Goal: Information Seeking & Learning: Check status

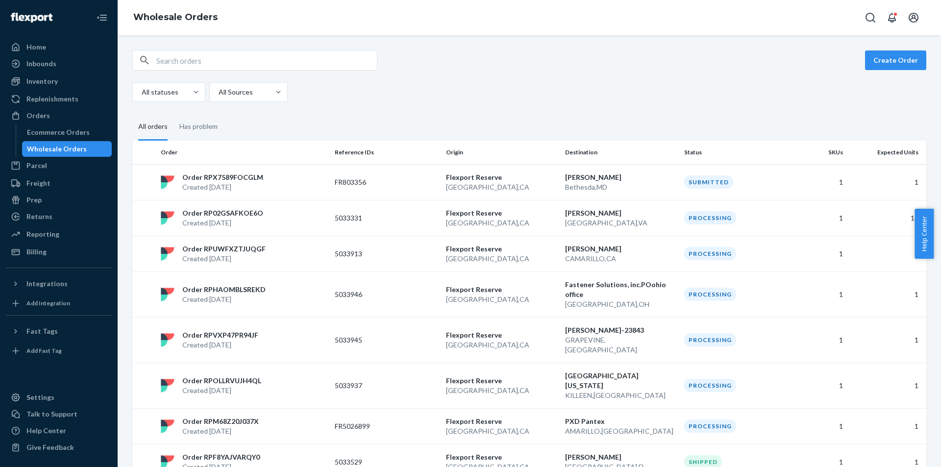
click at [248, 46] on div "Create Order All statuses All Sources All orders Has problem Order Reference ID…" at bounding box center [529, 251] width 823 height 432
click at [250, 55] on input "text" at bounding box center [266, 60] width 221 height 20
paste input "5032310"
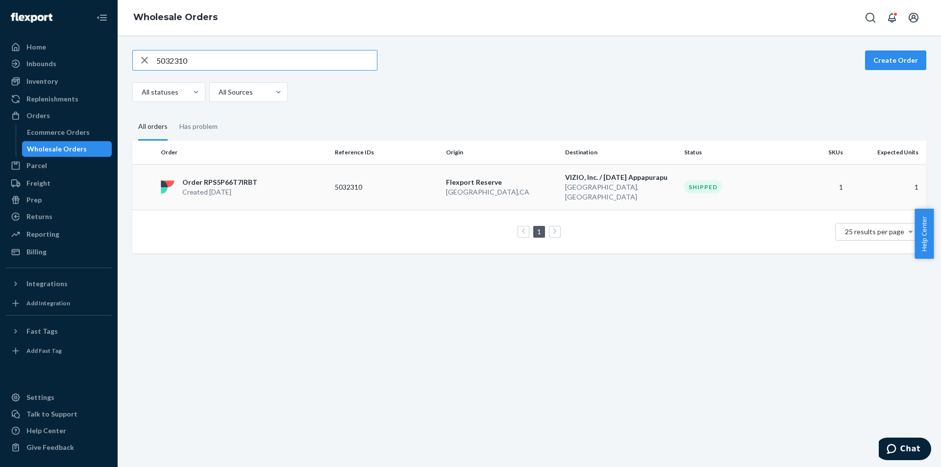
type input "5032310"
click at [497, 180] on p "Flexport Reserve" at bounding box center [501, 182] width 111 height 10
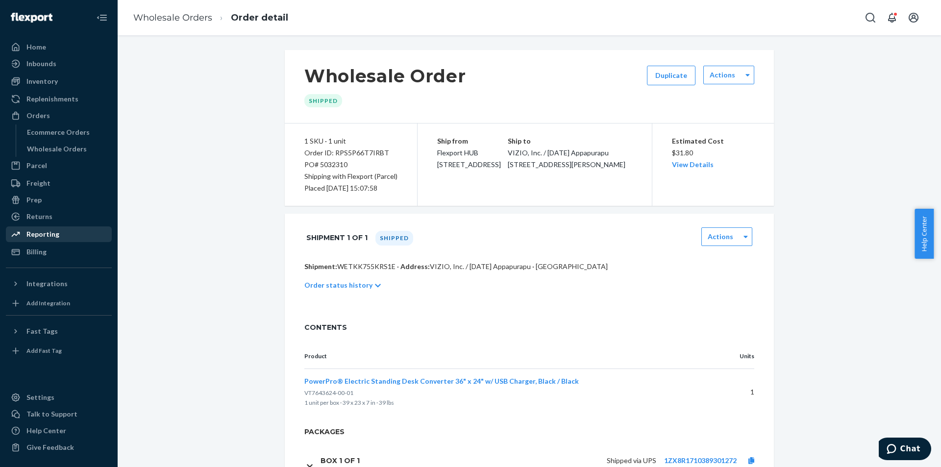
click at [50, 232] on div "Reporting" at bounding box center [42, 234] width 33 height 10
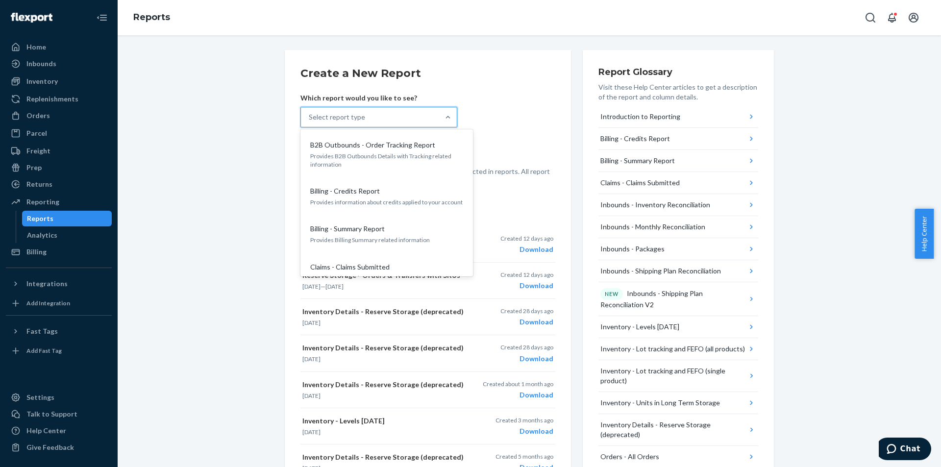
click at [383, 117] on div "Select report type" at bounding box center [370, 117] width 138 height 20
click at [310, 117] on input "option B2B Outbounds - Order Tracking Report focused, 1 of 27. 27 results avail…" at bounding box center [309, 117] width 1 height 10
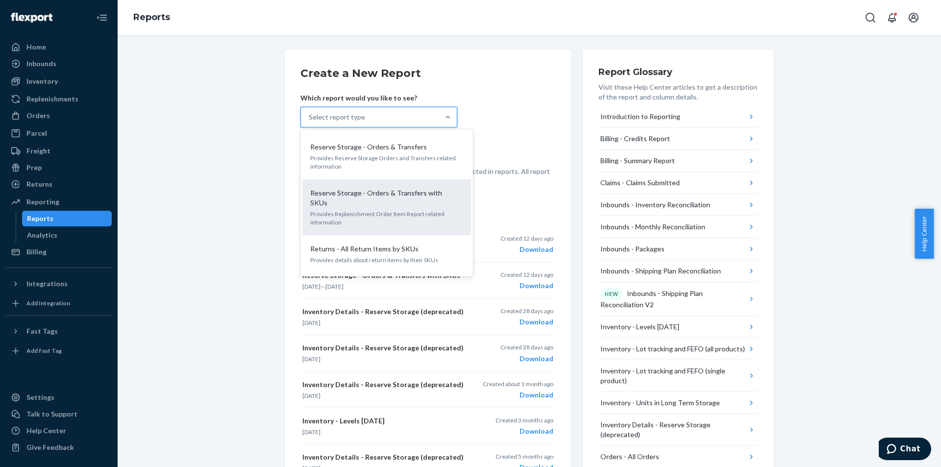
scroll to position [941, 0]
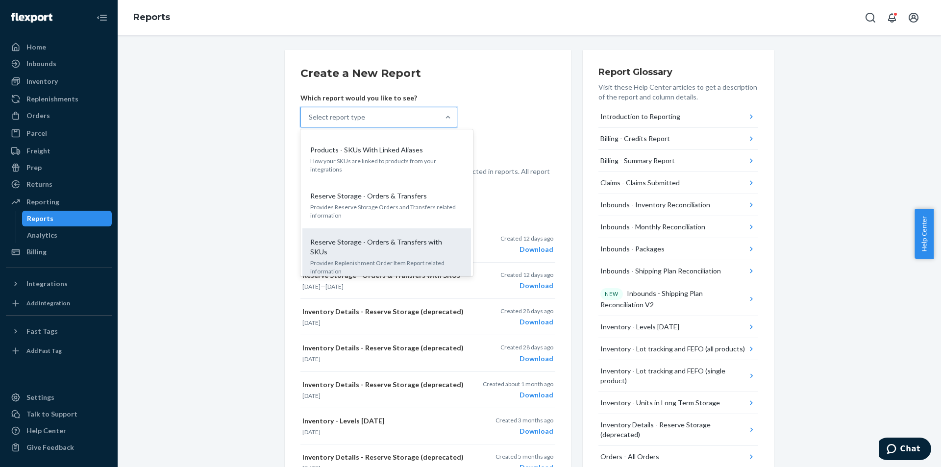
click at [432, 203] on p "Provides Reserve Storage Orders and Transfers related information" at bounding box center [386, 211] width 153 height 17
click at [310, 122] on input "option Reserve Storage - Orders & Transfers focused, 24 of 27. 27 results avail…" at bounding box center [309, 117] width 1 height 10
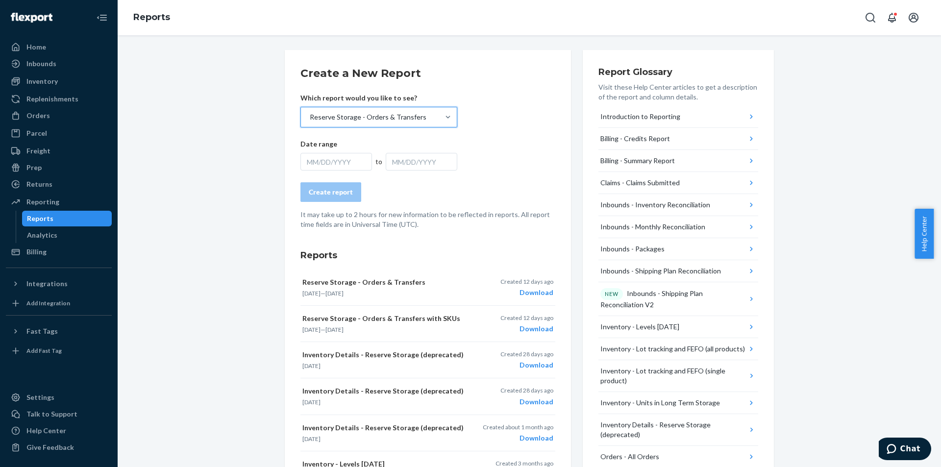
click at [334, 159] on div "MM/DD/YYYY" at bounding box center [336, 162] width 72 height 18
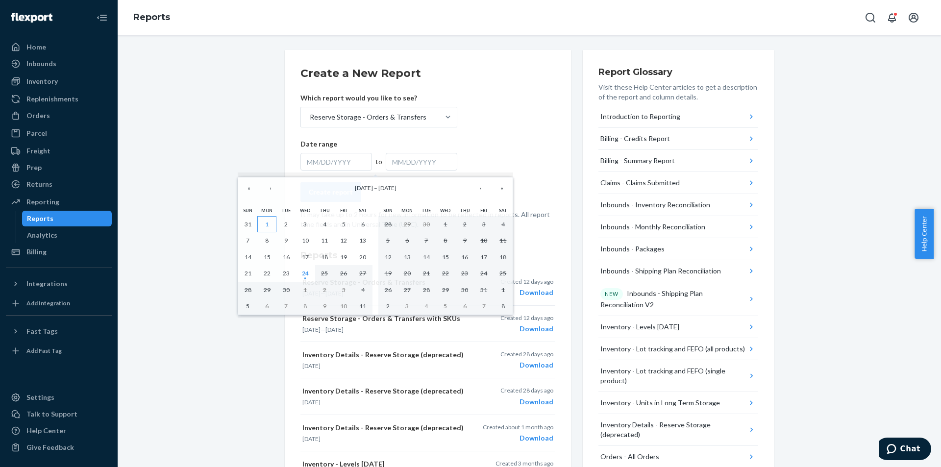
click at [266, 229] on button "1" at bounding box center [266, 224] width 19 height 17
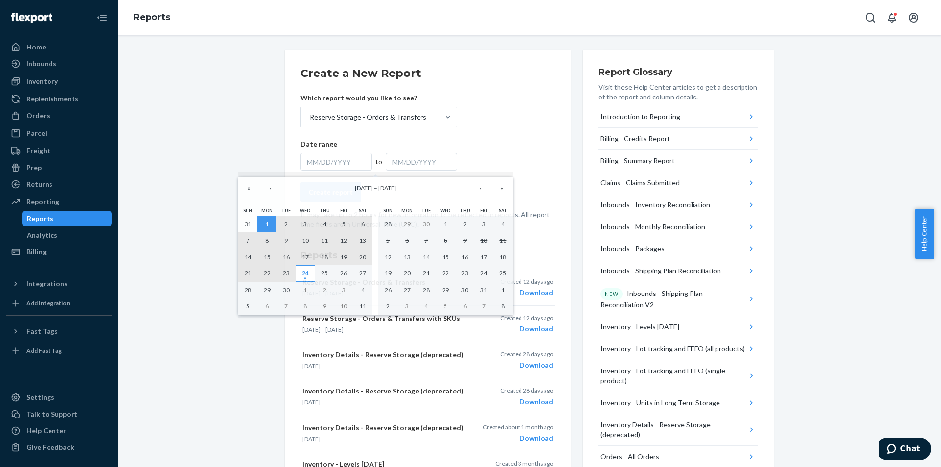
click at [309, 275] on abbr "24" at bounding box center [305, 273] width 7 height 7
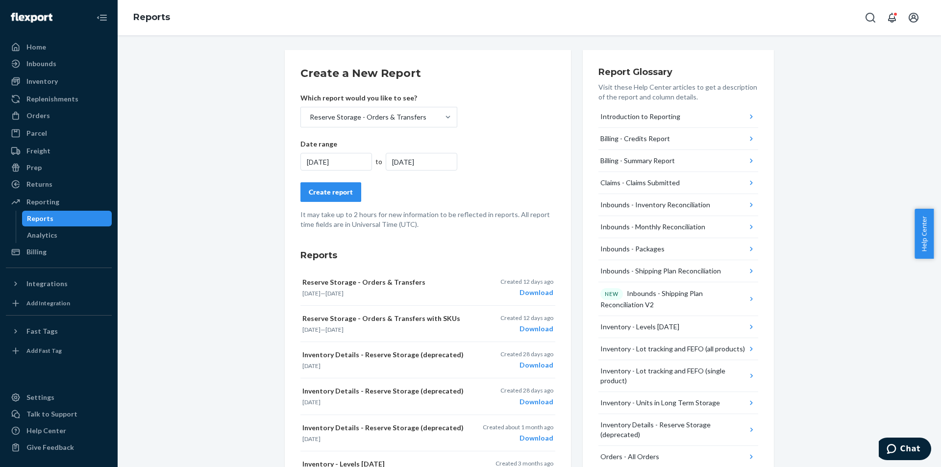
click at [334, 191] on div "Create report" at bounding box center [331, 192] width 44 height 10
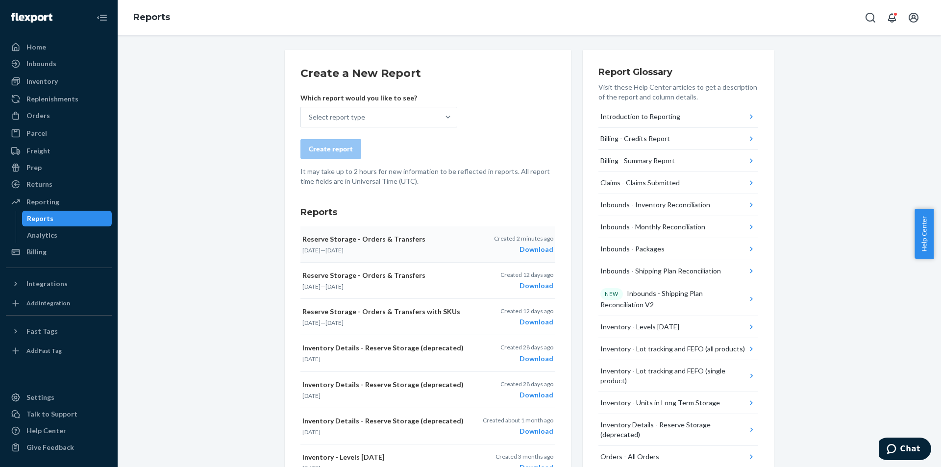
click at [537, 246] on div "Download" at bounding box center [523, 250] width 59 height 10
click at [86, 121] on div "Orders" at bounding box center [59, 116] width 104 height 14
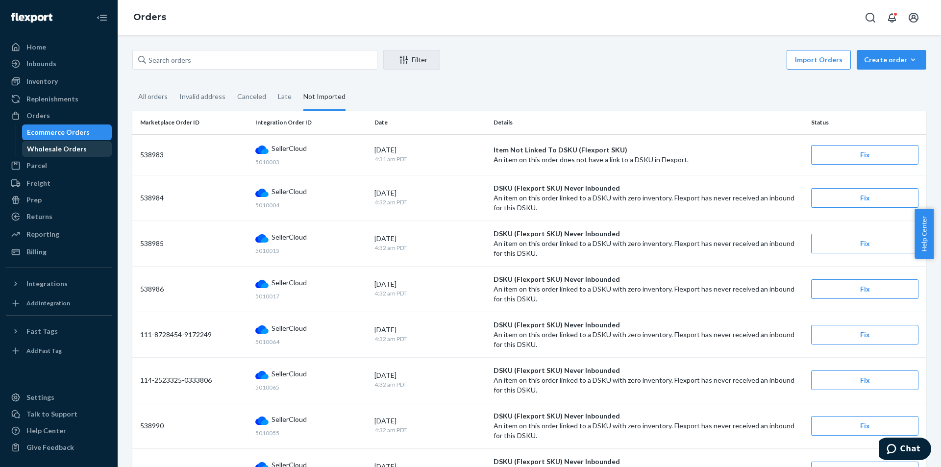
click at [88, 147] on div "Wholesale Orders" at bounding box center [67, 149] width 88 height 14
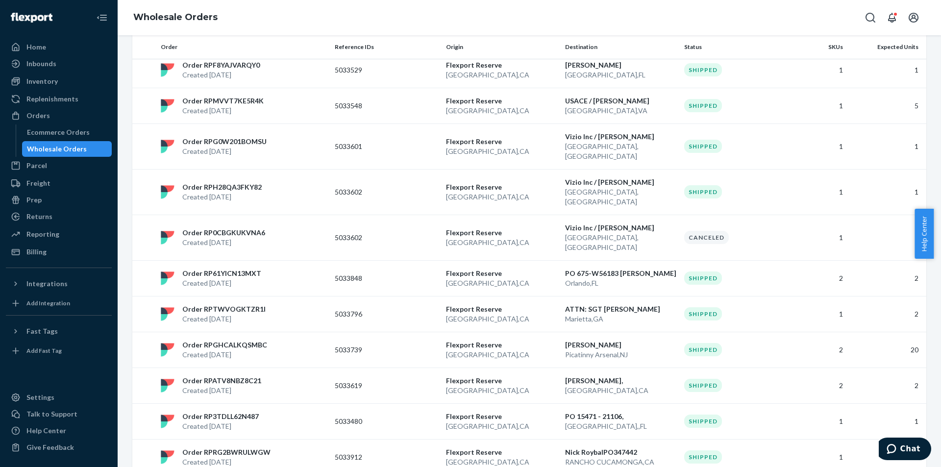
scroll to position [674, 0]
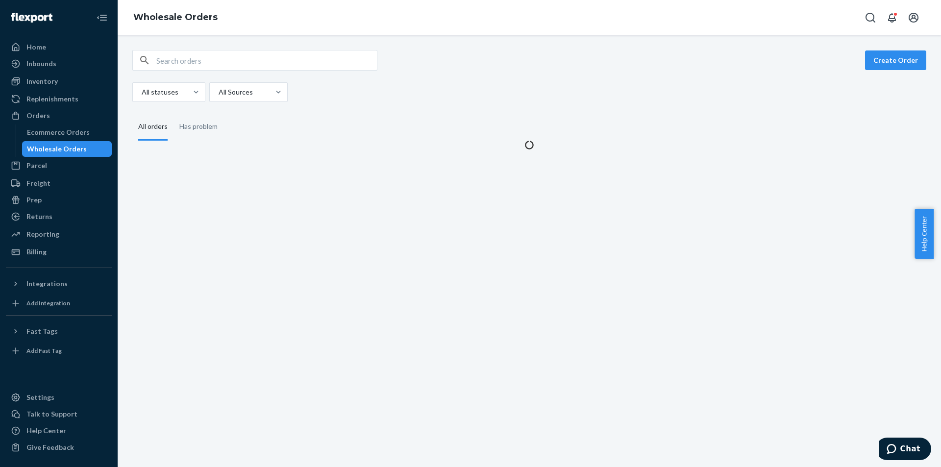
scroll to position [0, 0]
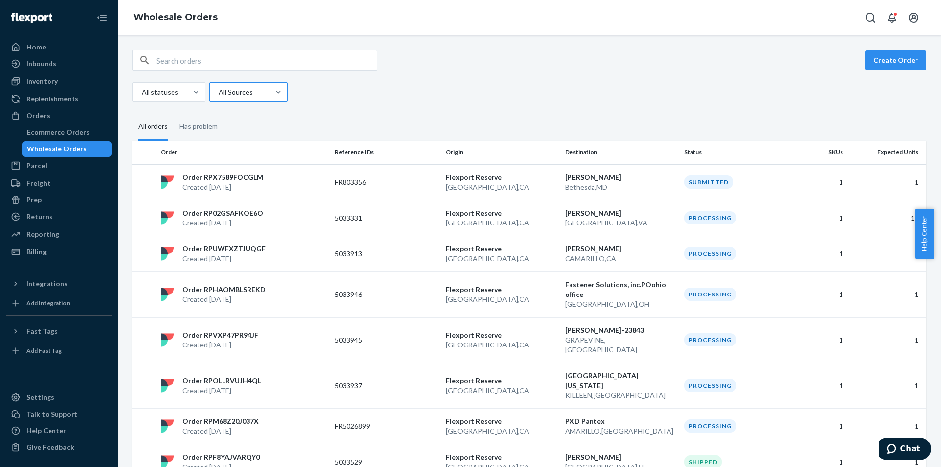
click at [248, 94] on div at bounding box center [248, 92] width 60 height 12
click at [219, 94] on input "All Sources" at bounding box center [218, 92] width 1 height 10
click at [174, 98] on div "All statuses" at bounding box center [160, 92] width 54 height 18
click at [142, 97] on input "All statuses" at bounding box center [141, 92] width 1 height 10
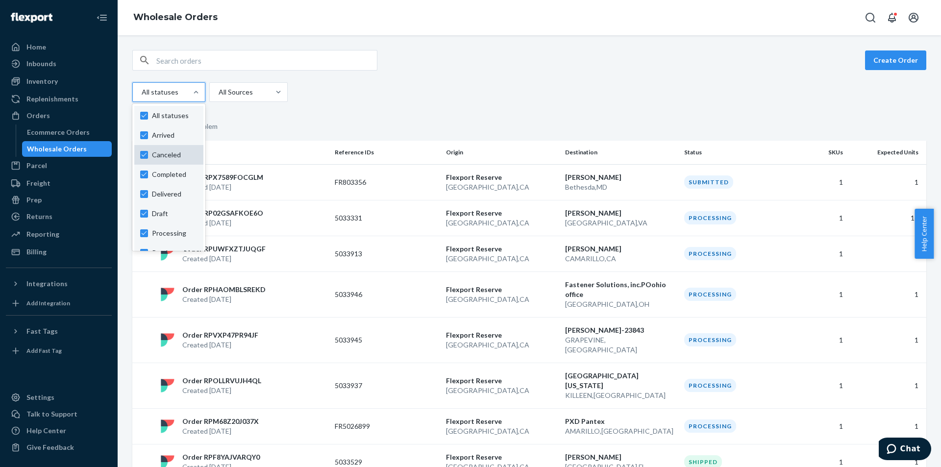
scroll to position [92, 0]
click at [321, 133] on fieldset "All orders Has problem" at bounding box center [529, 127] width 794 height 27
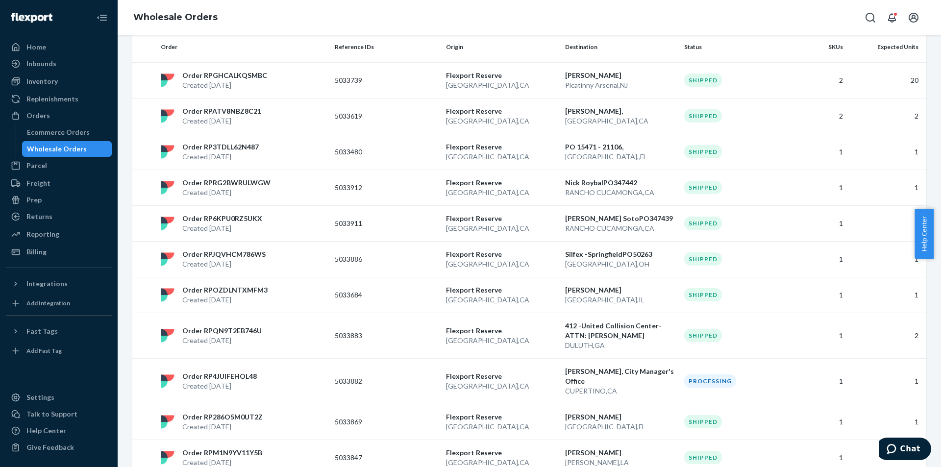
scroll to position [674, 0]
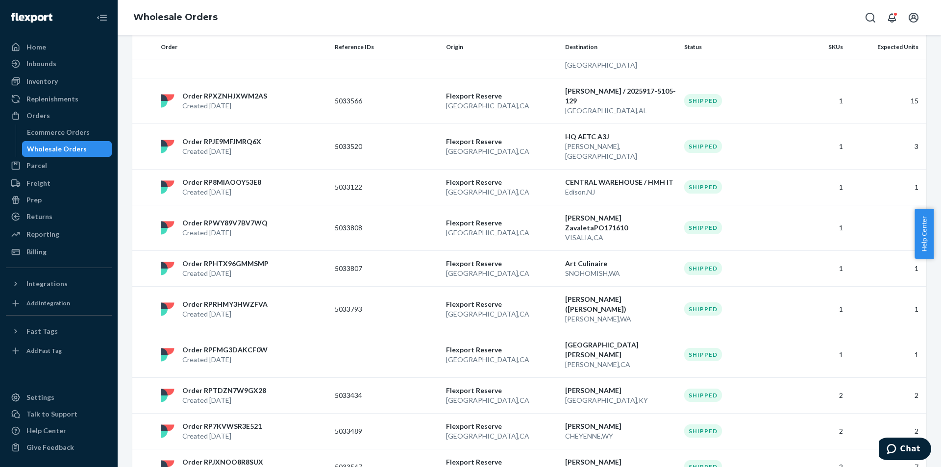
scroll to position [684, 0]
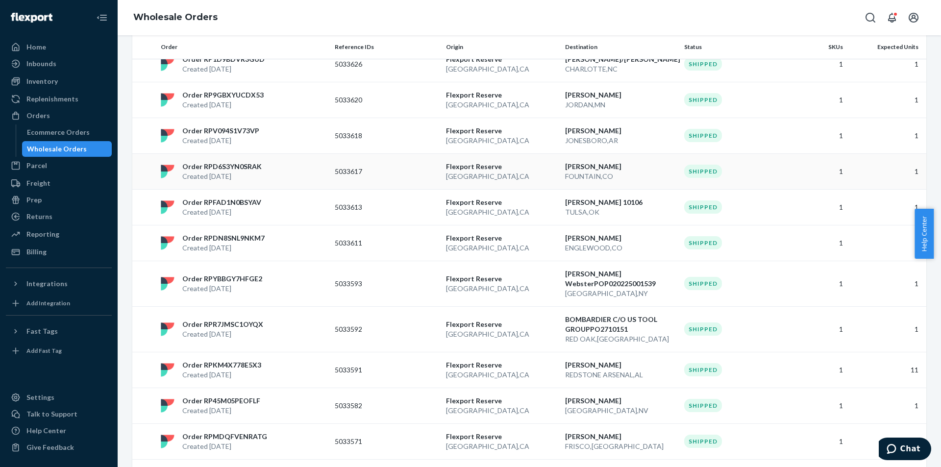
scroll to position [674, 0]
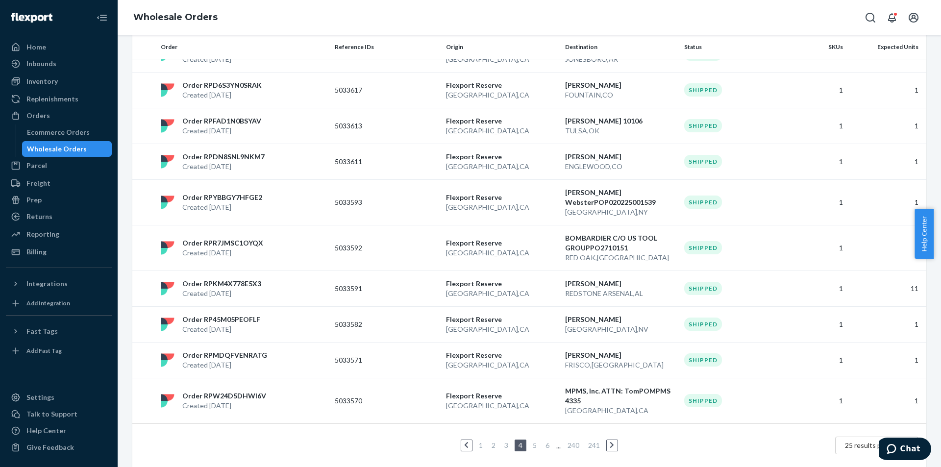
click at [544, 441] on link "6" at bounding box center [548, 445] width 8 height 8
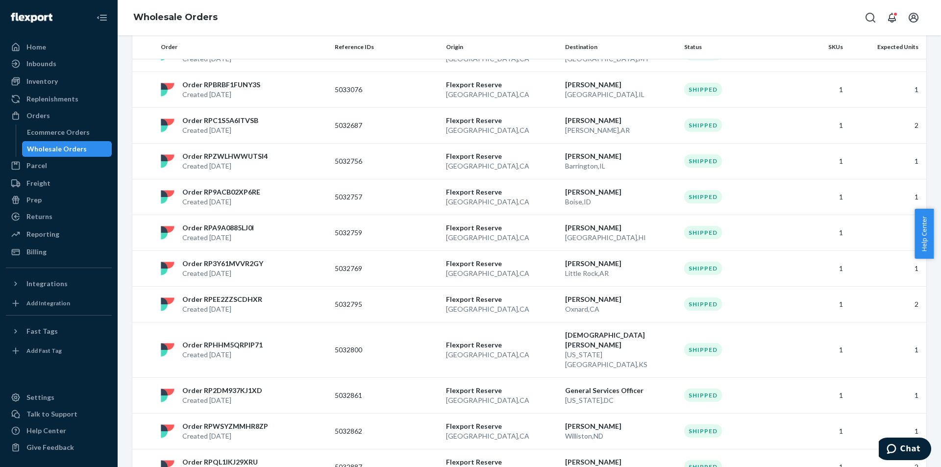
scroll to position [645, 0]
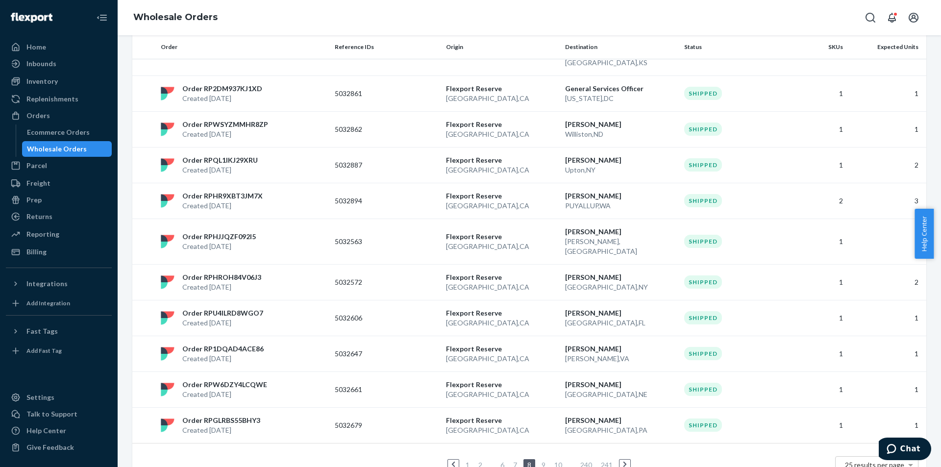
click at [553, 461] on link "10" at bounding box center [558, 465] width 12 height 8
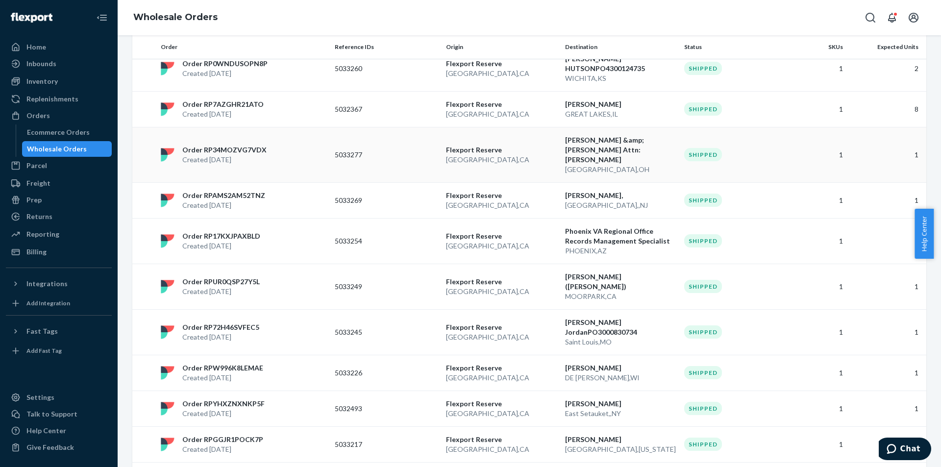
scroll to position [733, 0]
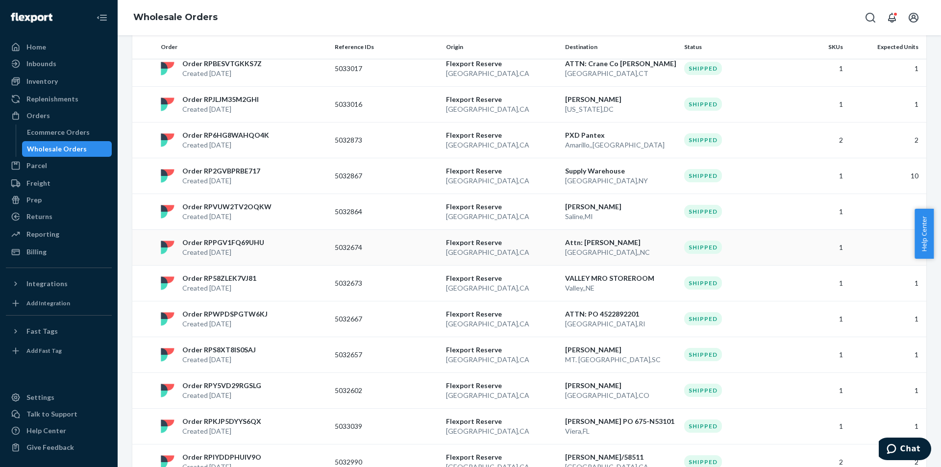
scroll to position [684, 0]
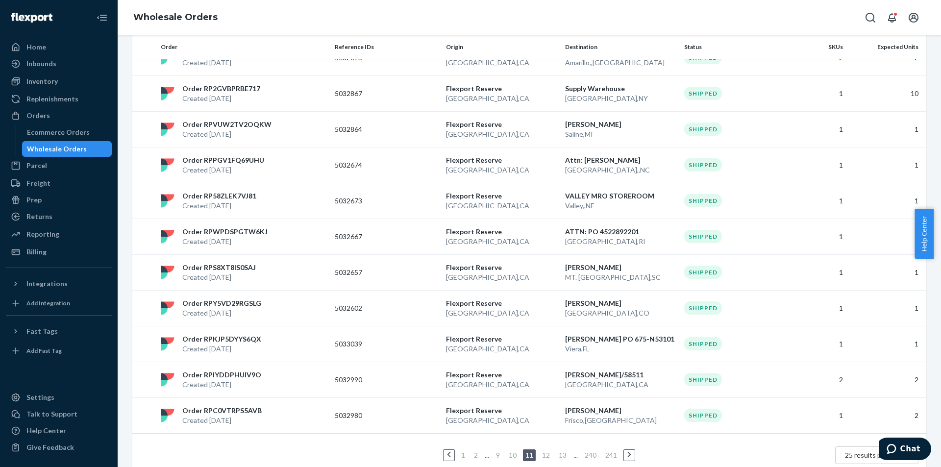
click at [459, 451] on link "1" at bounding box center [463, 455] width 8 height 8
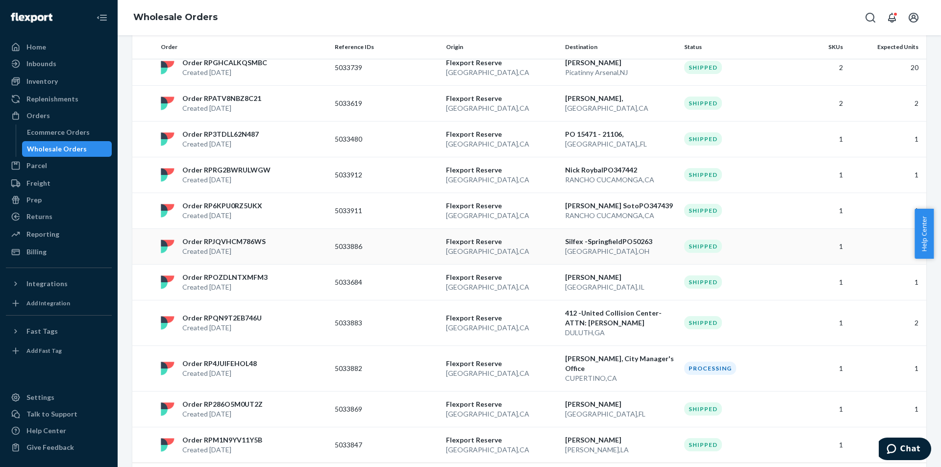
scroll to position [576, 0]
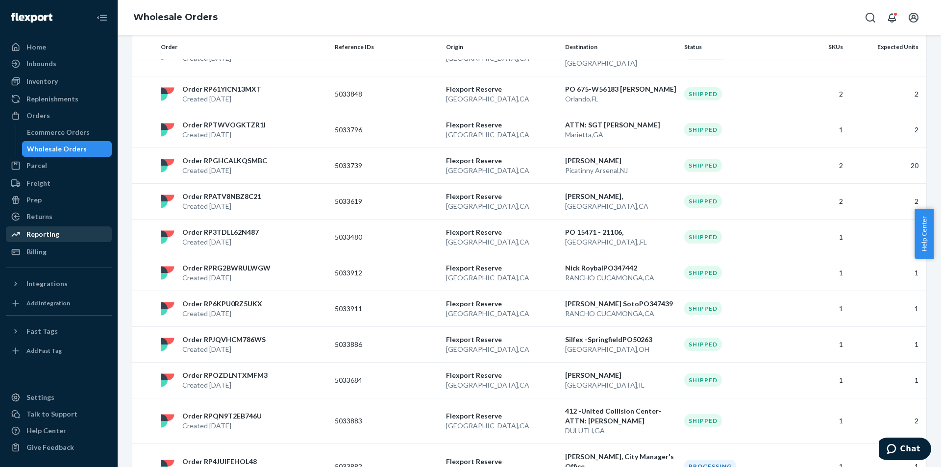
click at [54, 236] on div "Reporting" at bounding box center [42, 234] width 33 height 10
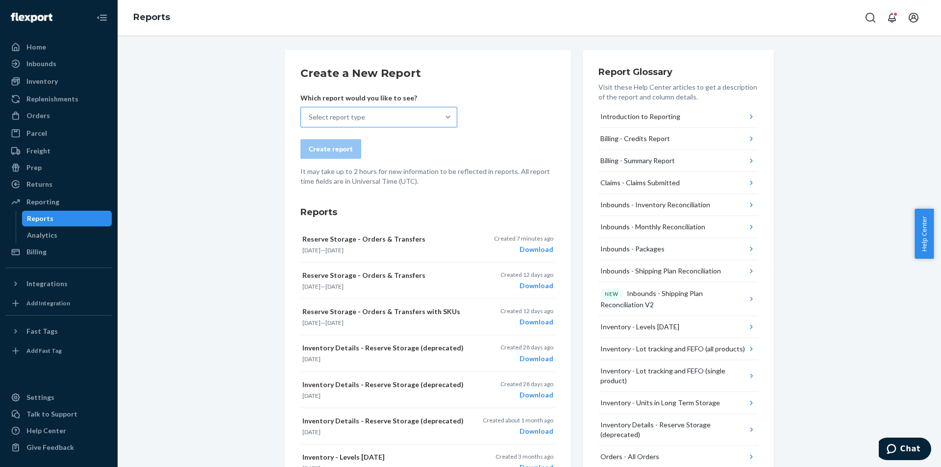
click at [366, 120] on div "Select report type" at bounding box center [370, 117] width 138 height 20
click at [310, 120] on input "Select report type" at bounding box center [309, 117] width 1 height 10
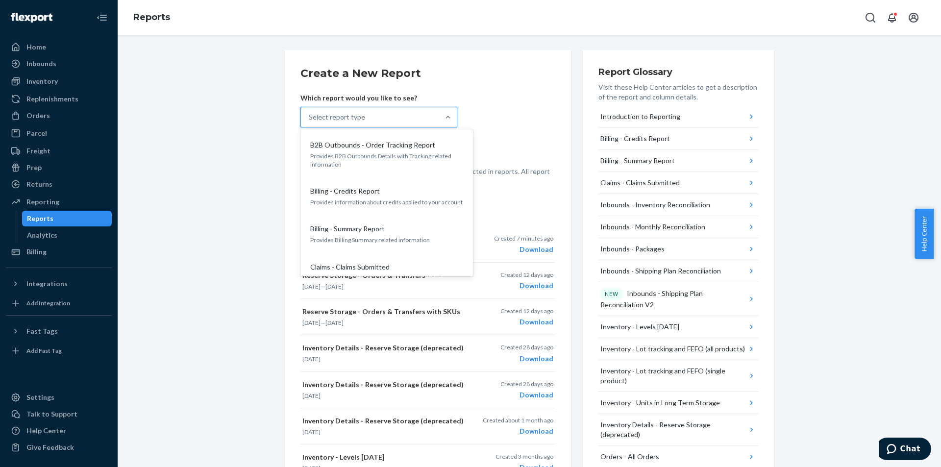
click at [240, 185] on div "Create a New Report Which report would you like to see? option Billing - Credit…" at bounding box center [529, 424] width 809 height 749
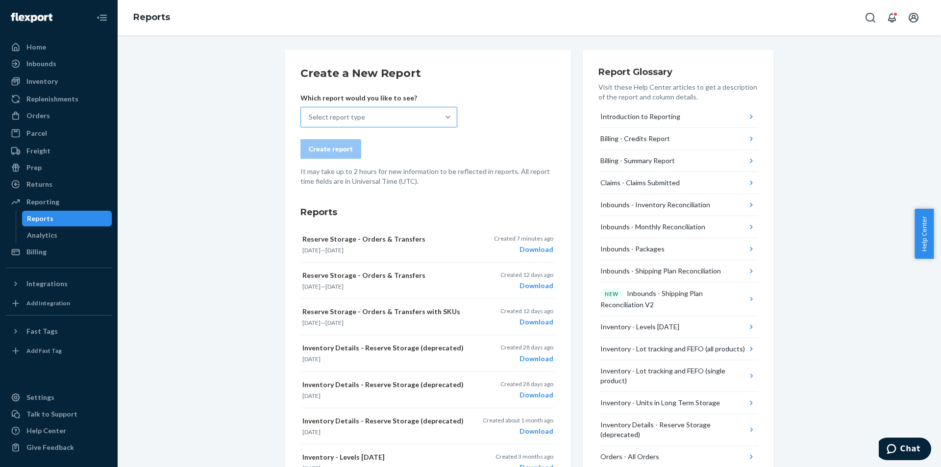
click at [349, 126] on div "Select report type" at bounding box center [370, 117] width 138 height 20
click at [310, 122] on input "Select report type" at bounding box center [309, 117] width 1 height 10
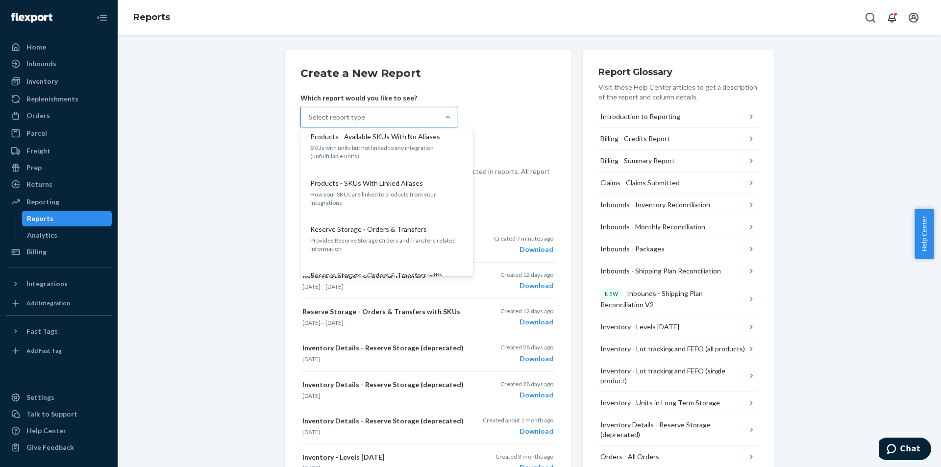
scroll to position [892, 0]
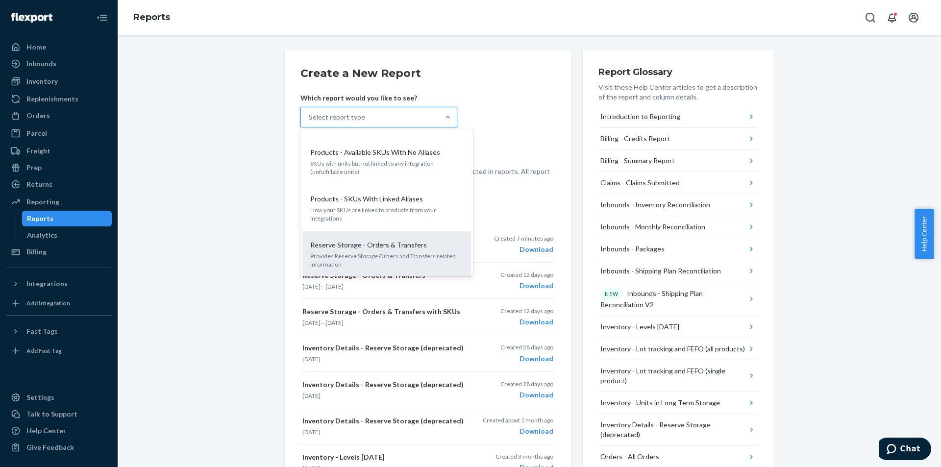
click at [391, 240] on p "Reserve Storage - Orders & Transfers" at bounding box center [368, 245] width 117 height 10
click at [310, 122] on input "option Reserve Storage - Orders & Transfers focused, 24 of 27. 27 results avail…" at bounding box center [309, 117] width 1 height 10
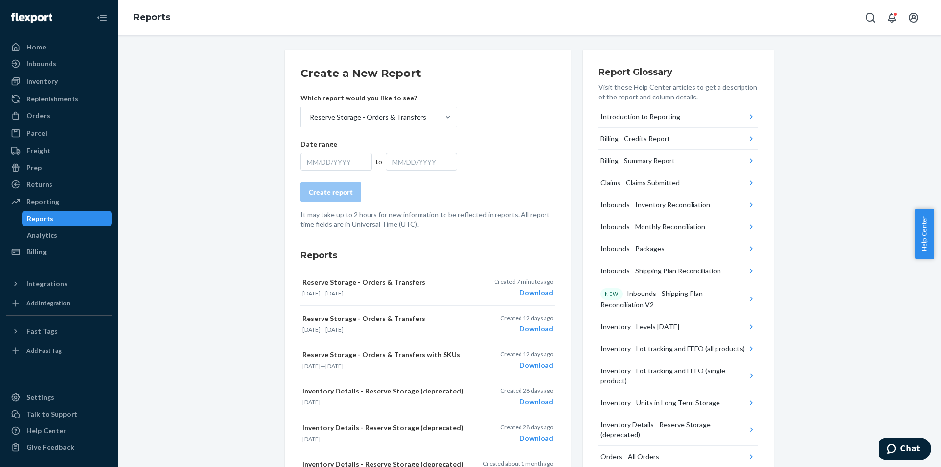
click at [345, 156] on div "MM/DD/YYYY" at bounding box center [336, 162] width 72 height 18
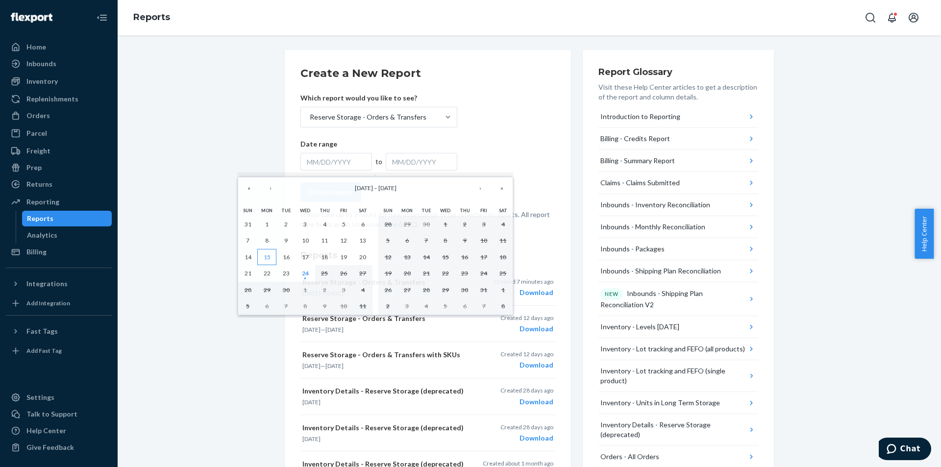
click at [266, 258] on abbr "15" at bounding box center [267, 256] width 7 height 7
click at [307, 277] on abbr "24" at bounding box center [305, 273] width 7 height 7
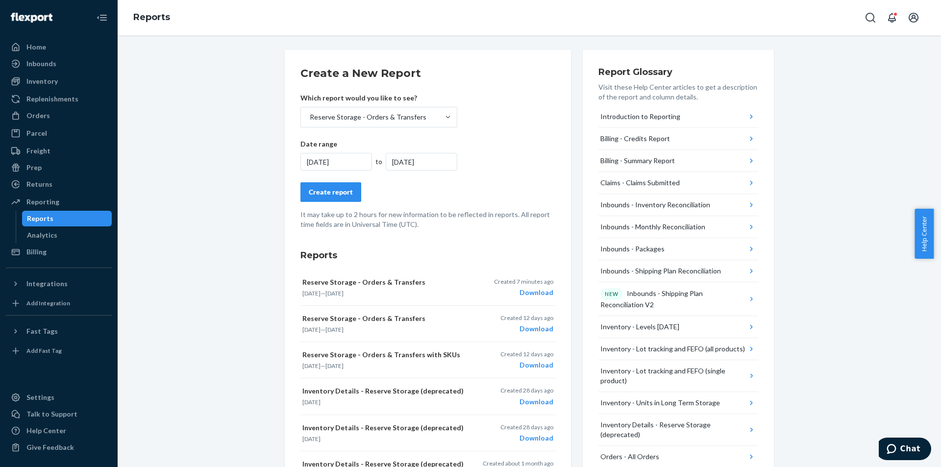
click at [325, 192] on div "Create report" at bounding box center [331, 192] width 44 height 10
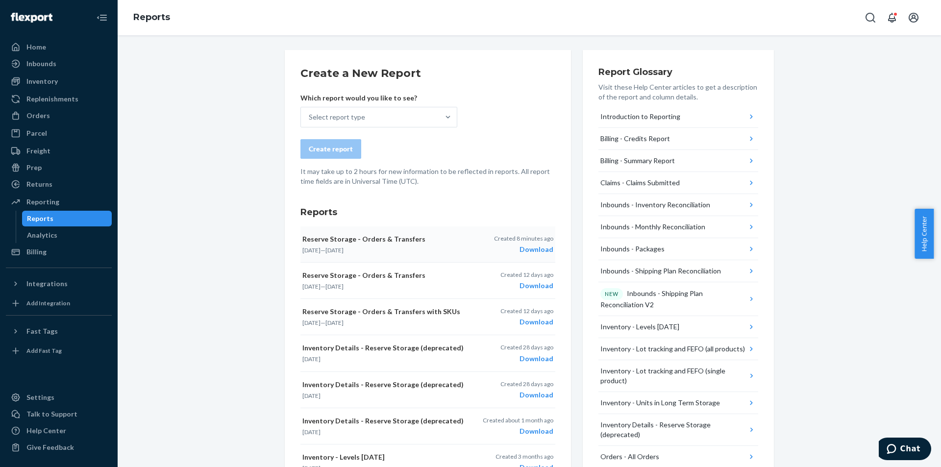
click at [537, 247] on div "Download" at bounding box center [523, 250] width 59 height 10
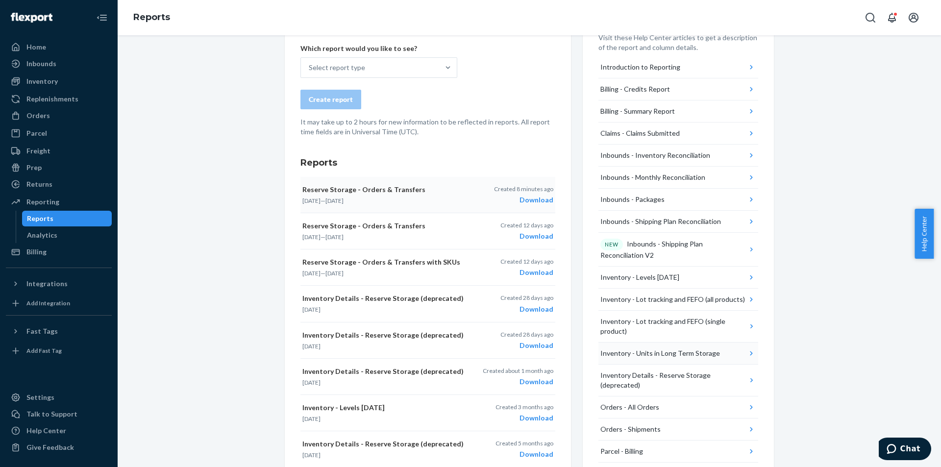
scroll to position [98, 0]
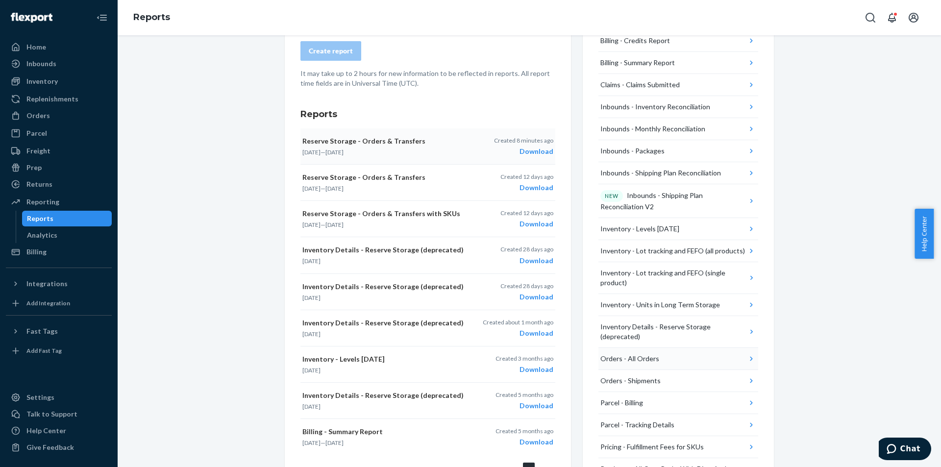
click at [712, 353] on button "Orders - All Orders" at bounding box center [678, 359] width 160 height 22
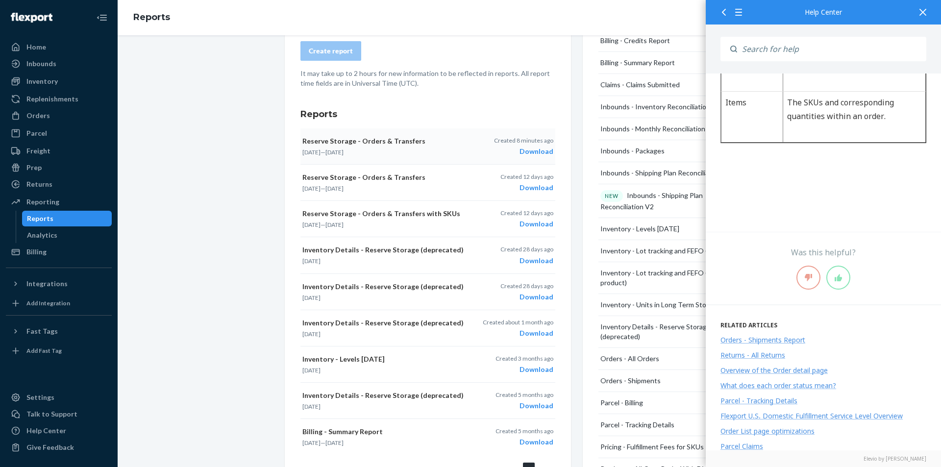
scroll to position [1864, 0]
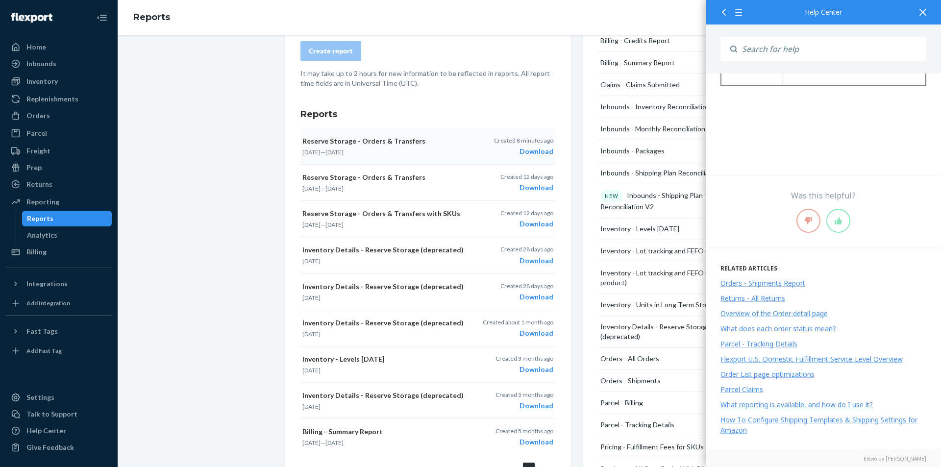
click at [924, 15] on icon at bounding box center [922, 12] width 7 height 7
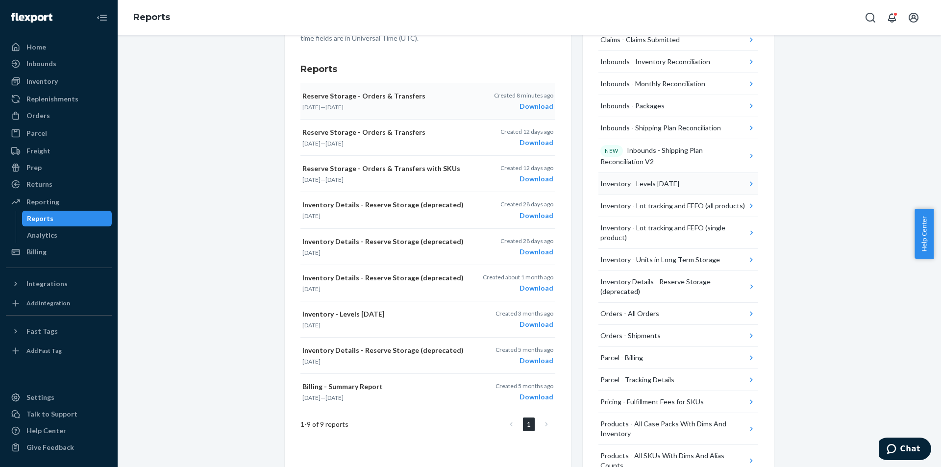
scroll to position [303, 0]
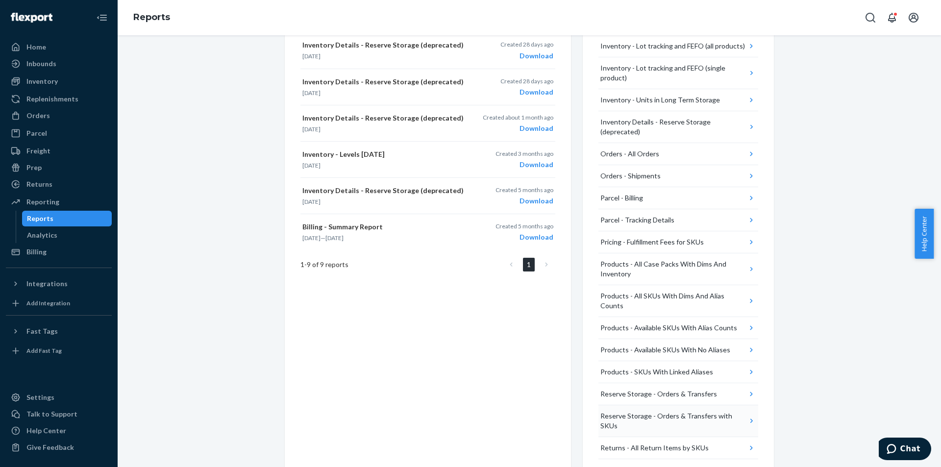
click at [664, 411] on div "Reserve Storage - Orders & Transfers with SKUs" at bounding box center [673, 421] width 146 height 20
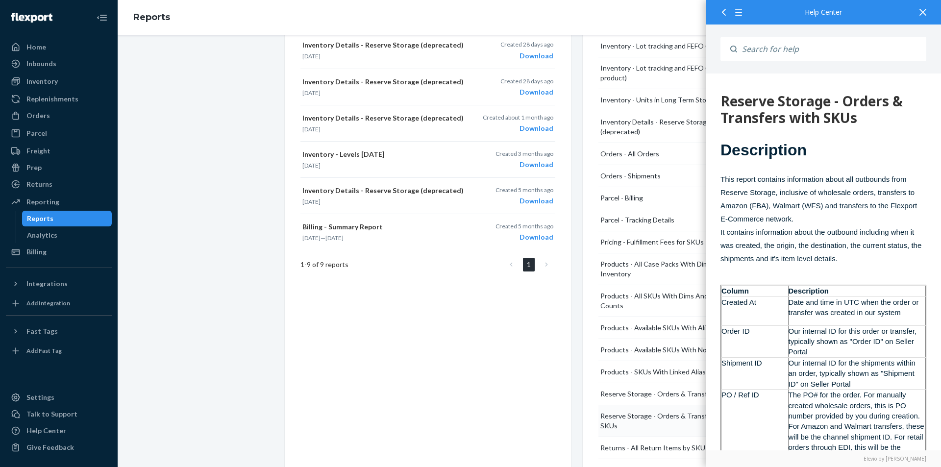
scroll to position [0, 0]
click at [919, 16] on div at bounding box center [923, 12] width 22 height 24
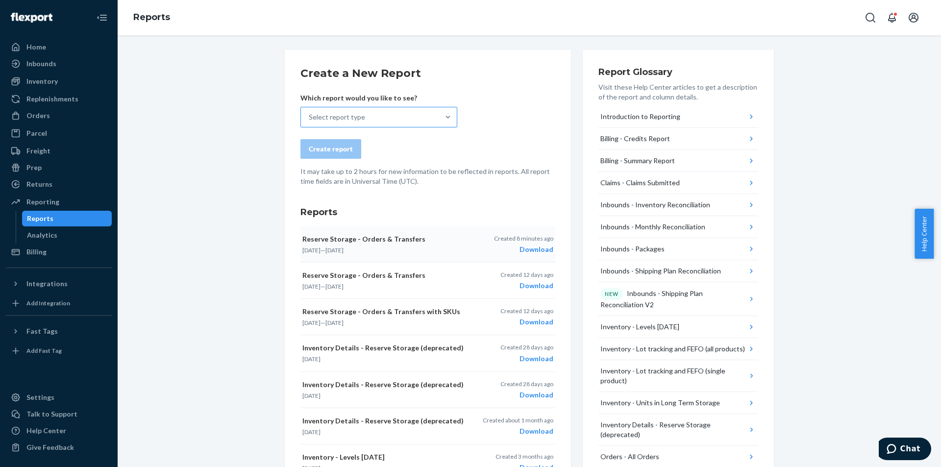
click at [369, 114] on div "Select report type" at bounding box center [370, 117] width 138 height 20
click at [310, 114] on input "Select report type" at bounding box center [309, 117] width 1 height 10
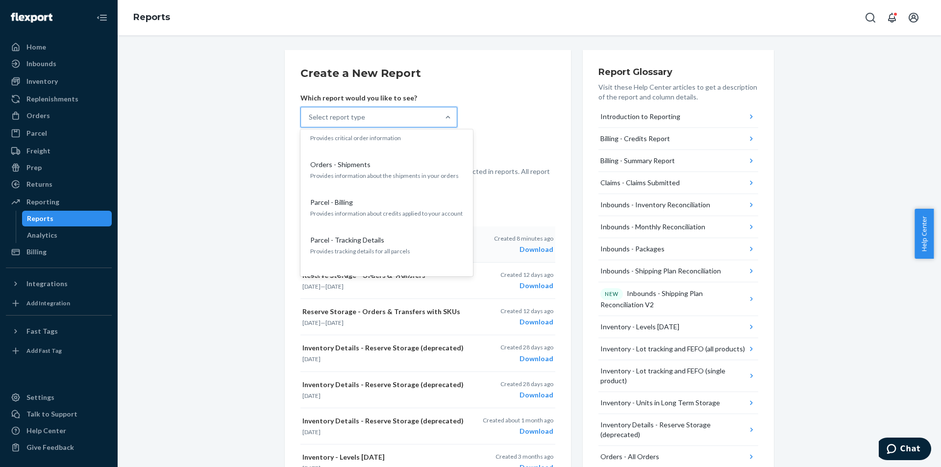
scroll to position [539, 0]
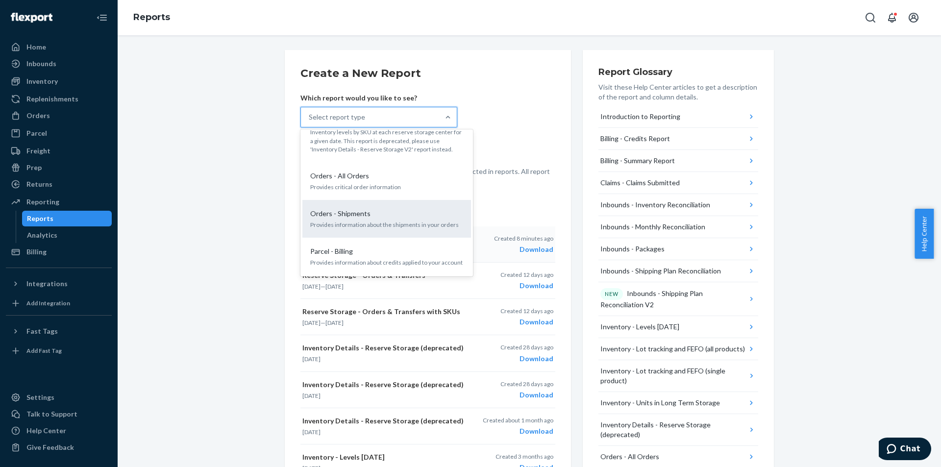
click at [418, 206] on div "Orders - Shipments Provides information about the shipments in your orders" at bounding box center [386, 219] width 157 height 30
click at [310, 122] on input "option Orders - Shipments focused, 15 of 27. 27 results available. Use Up and D…" at bounding box center [309, 117] width 1 height 10
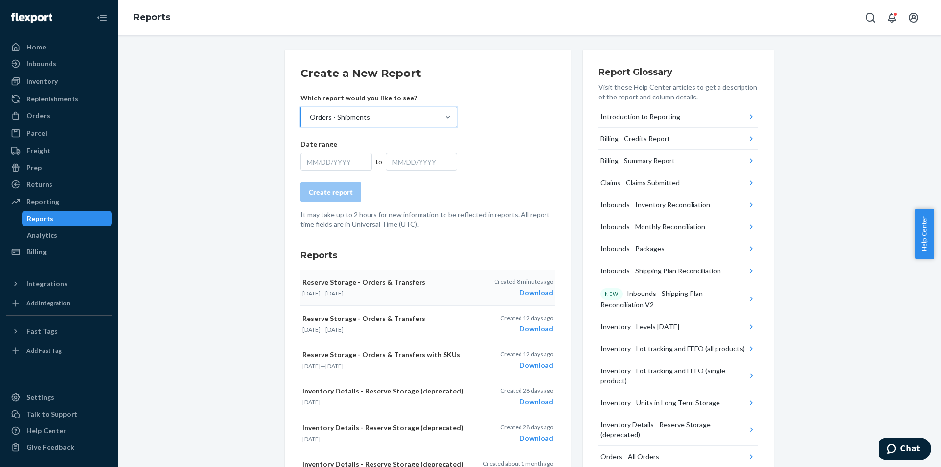
click at [346, 169] on div "MM/DD/YYYY" at bounding box center [336, 162] width 72 height 18
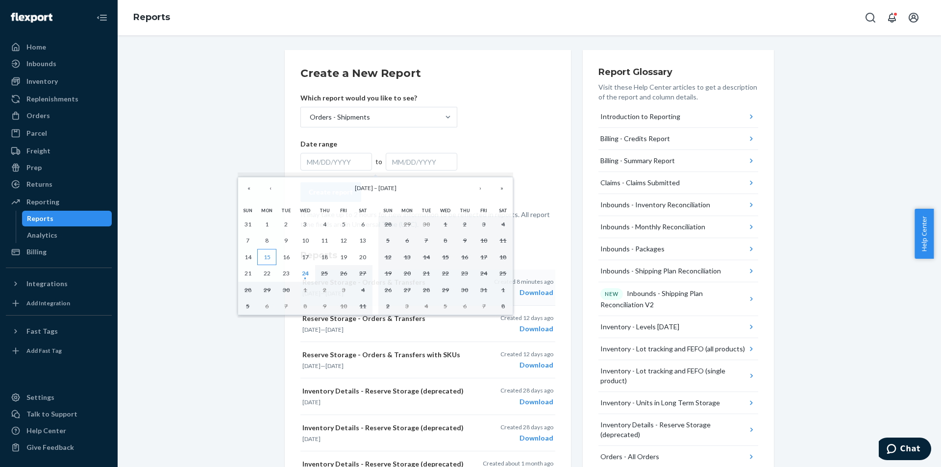
click at [267, 258] on abbr "15" at bounding box center [267, 256] width 7 height 7
click at [308, 277] on abbr "24" at bounding box center [305, 273] width 7 height 7
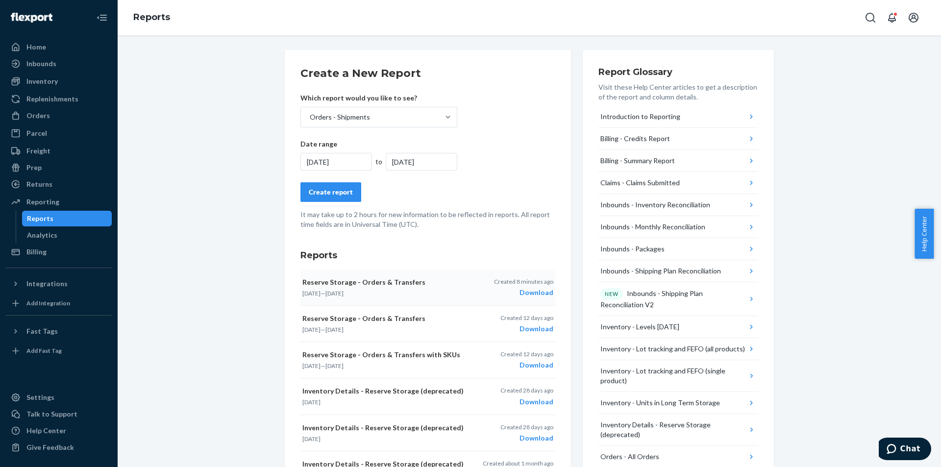
click at [338, 197] on div "Create report" at bounding box center [331, 192] width 44 height 10
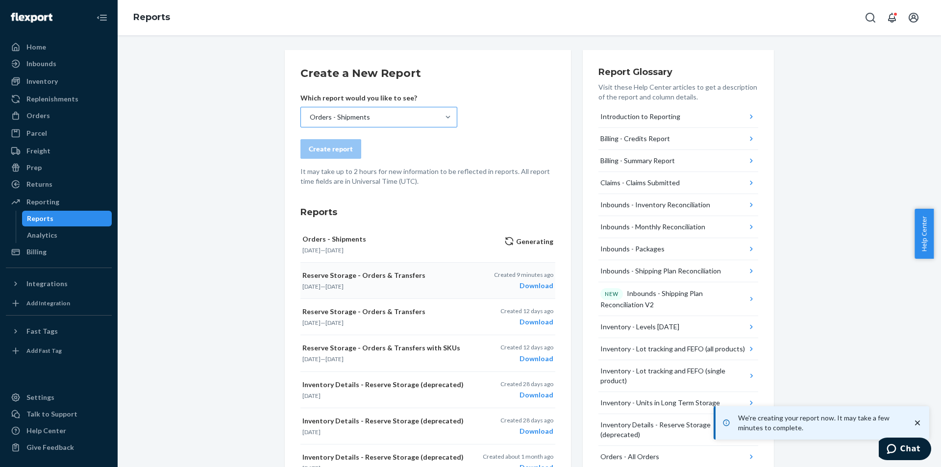
click at [365, 118] on div "Orders - Shipments" at bounding box center [370, 117] width 138 height 20
click at [310, 118] on input "Orders - Shipments" at bounding box center [309, 117] width 1 height 10
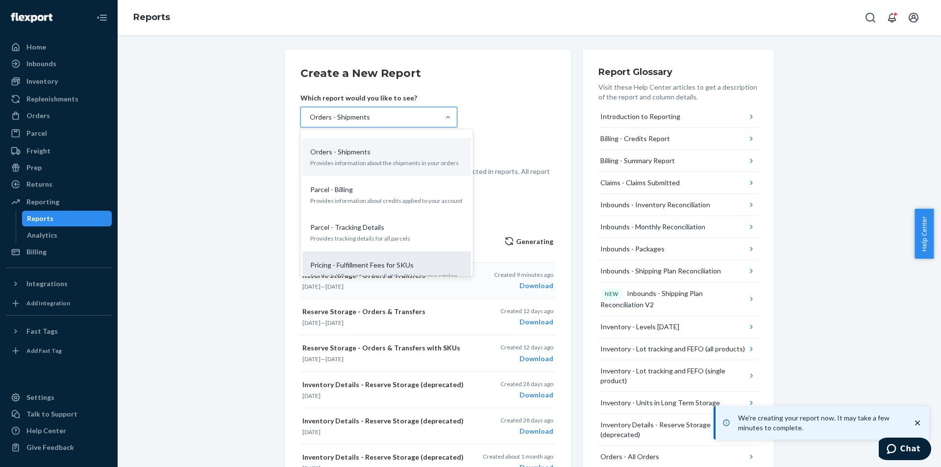
scroll to position [588, 0]
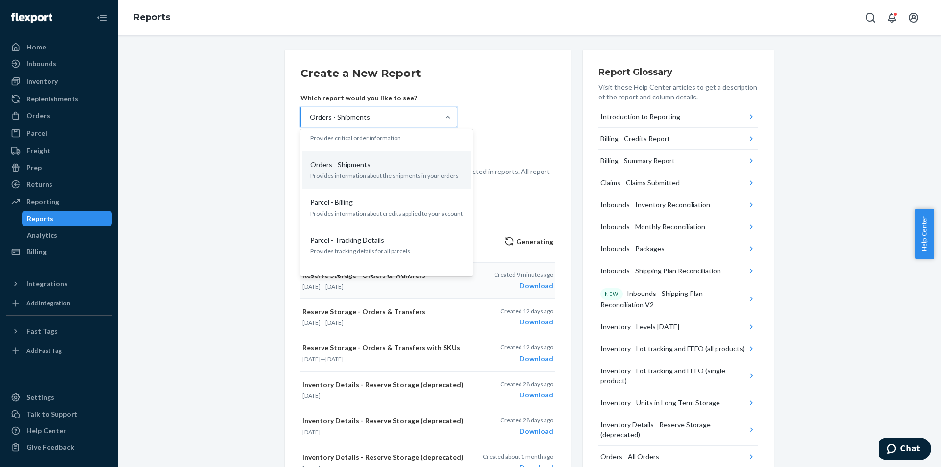
click at [416, 235] on div "Parcel - Tracking Details" at bounding box center [384, 240] width 157 height 10
click at [310, 122] on input "option Orders - Shipments, selected. option Parcel - Tracking Details focused, …" at bounding box center [309, 117] width 1 height 10
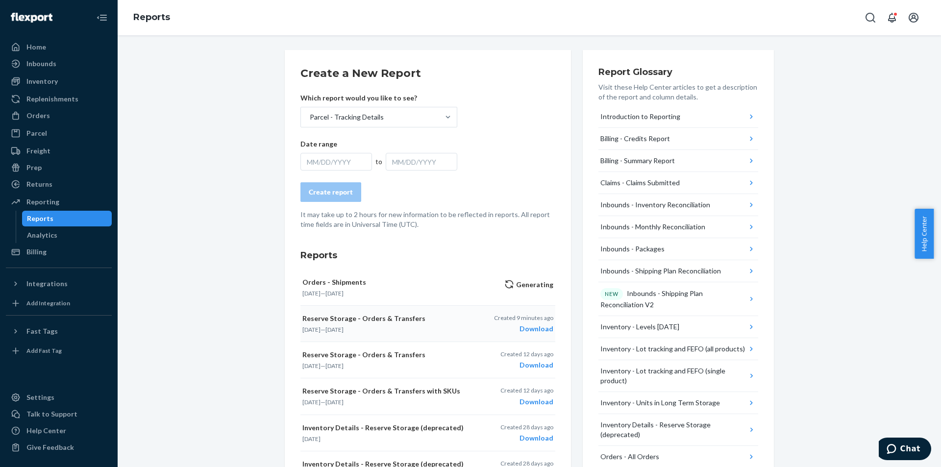
click at [346, 160] on div "MM/DD/YYYY" at bounding box center [336, 162] width 72 height 18
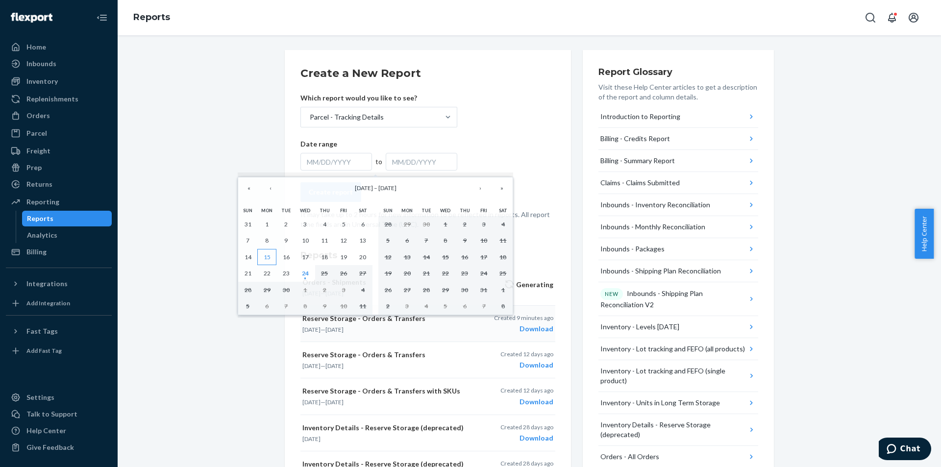
click at [262, 262] on button "15" at bounding box center [266, 257] width 19 height 17
click at [304, 273] on abbr "24" at bounding box center [305, 273] width 7 height 7
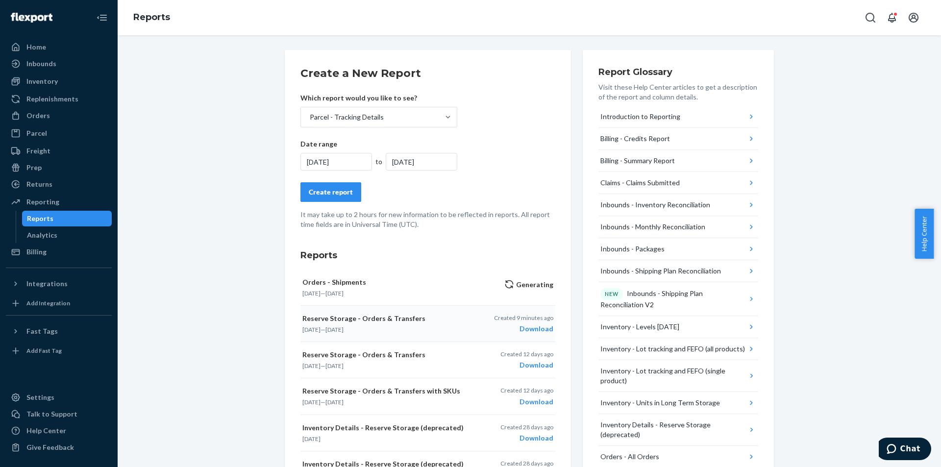
click at [340, 189] on div "Create report" at bounding box center [331, 192] width 44 height 10
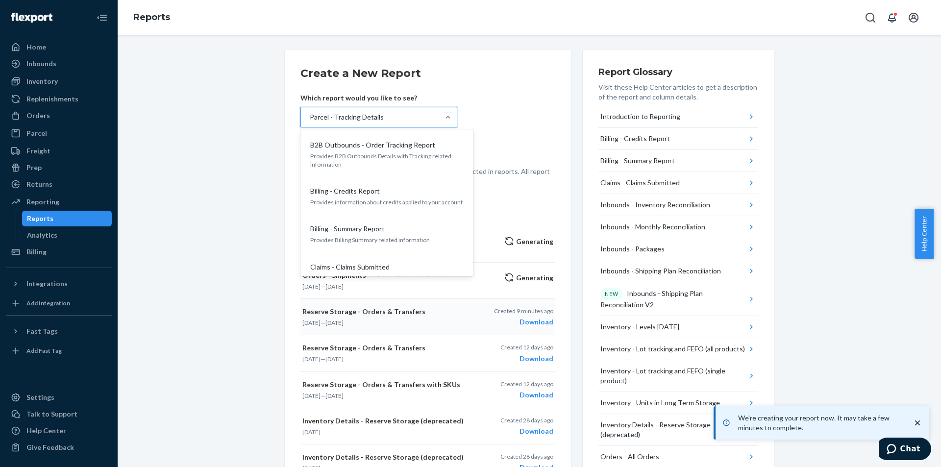
click at [378, 113] on div "Parcel - Tracking Details" at bounding box center [370, 117] width 138 height 20
click at [310, 113] on input "option Parcel - Tracking Details, selected. option B2B Outbounds - Order Tracki…" at bounding box center [309, 117] width 1 height 10
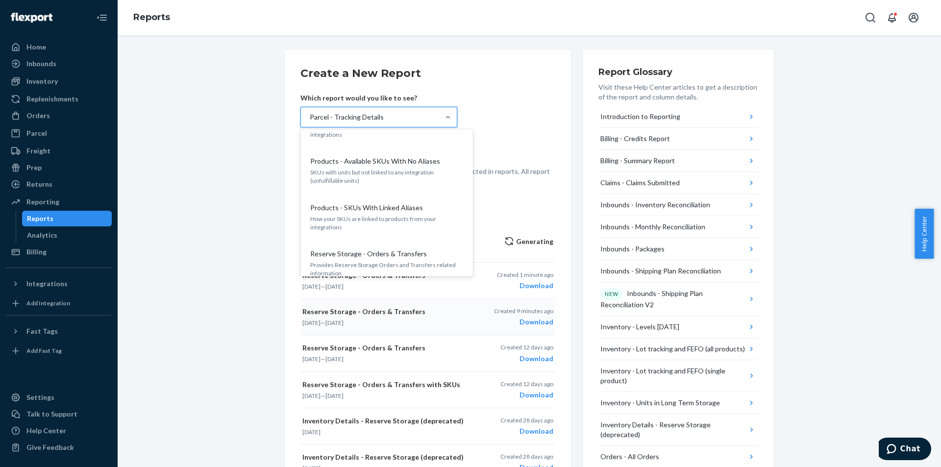
scroll to position [931, 0]
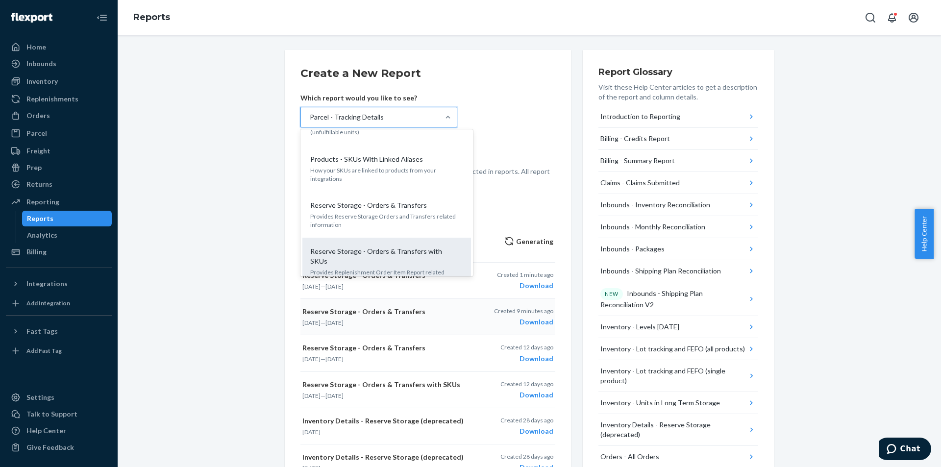
click at [436, 268] on p "Provides Replenishment Order Item Report related information" at bounding box center [386, 276] width 153 height 17
click at [310, 122] on input "option Parcel - Tracking Details, selected. option Reserve Storage - Orders & T…" at bounding box center [309, 117] width 1 height 10
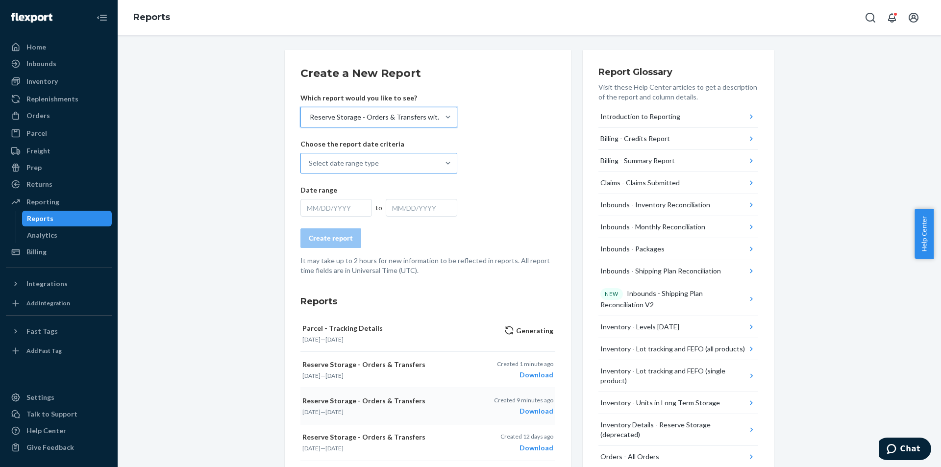
drag, startPoint x: 355, startPoint y: 180, endPoint x: 352, endPoint y: 173, distance: 7.5
click at [353, 177] on form "Create a New Report Which report would you like to see? option Reserve Storage …" at bounding box center [427, 171] width 255 height 210
click at [352, 173] on div "Select date range type" at bounding box center [370, 163] width 138 height 20
click at [310, 168] on input "Select date range type" at bounding box center [309, 163] width 1 height 10
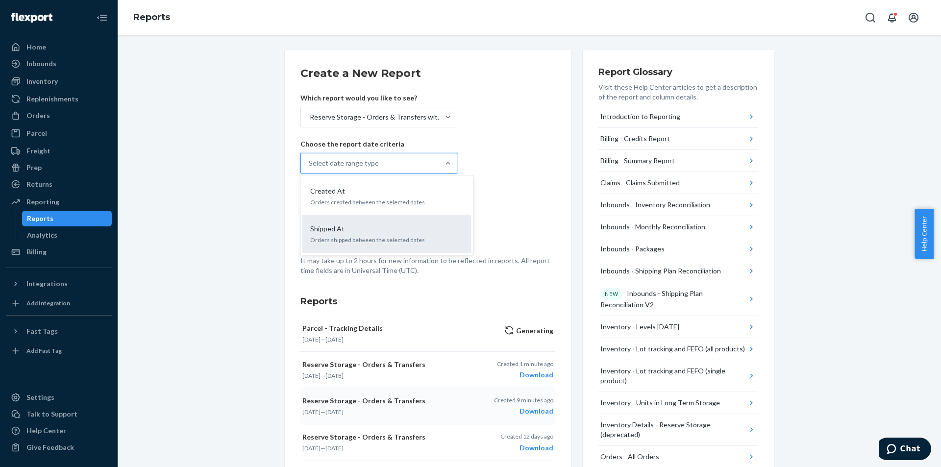
click at [394, 250] on div "Shipped At Orders shipped between the selected dates" at bounding box center [386, 234] width 169 height 38
click at [310, 168] on input "option Shipped At focused, 2 of 2. 2 results available. Use Up and Down to choo…" at bounding box center [309, 163] width 1 height 10
click at [370, 167] on div "Shipped At" at bounding box center [370, 163] width 138 height 20
click at [310, 167] on input "option Shipped At, selected. option Created At focused, 1 of 2. 2 results avail…" at bounding box center [309, 163] width 1 height 10
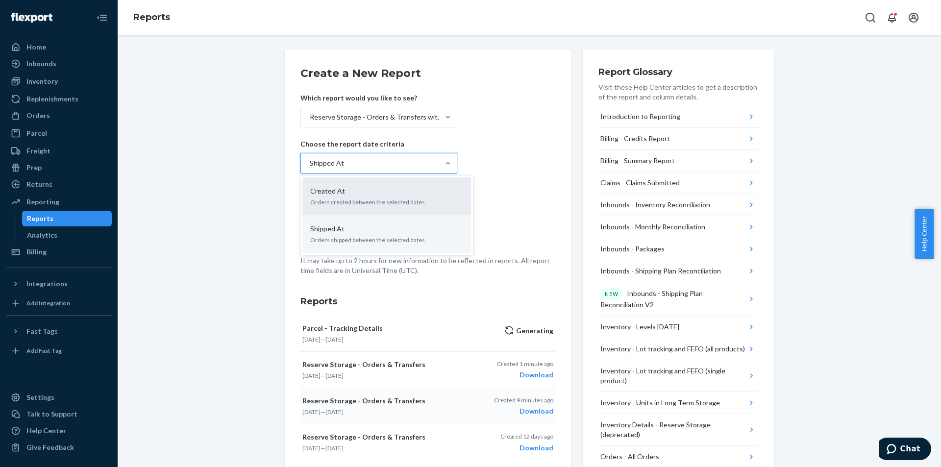
click at [366, 187] on div "Created At" at bounding box center [384, 191] width 157 height 10
click at [310, 168] on input "option Shipped At, selected. option Created At focused, 1 of 2. 2 results avail…" at bounding box center [309, 163] width 1 height 10
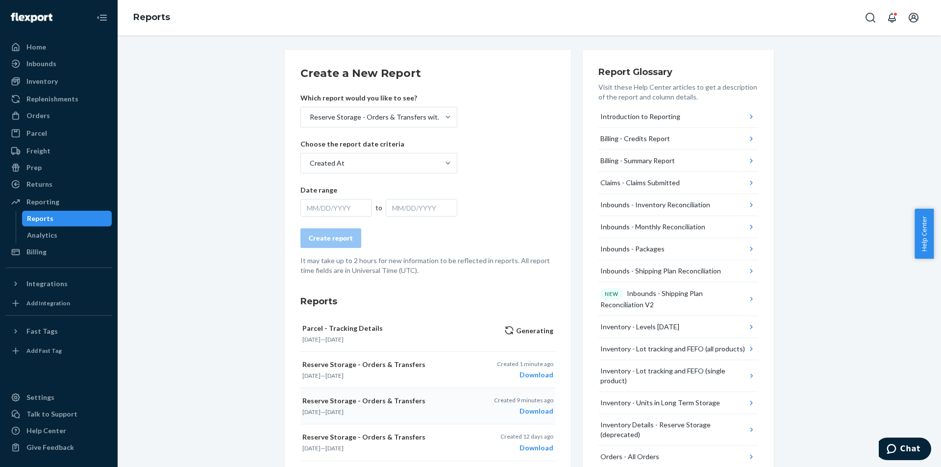
click at [335, 206] on div "MM/DD/YYYY" at bounding box center [336, 208] width 72 height 18
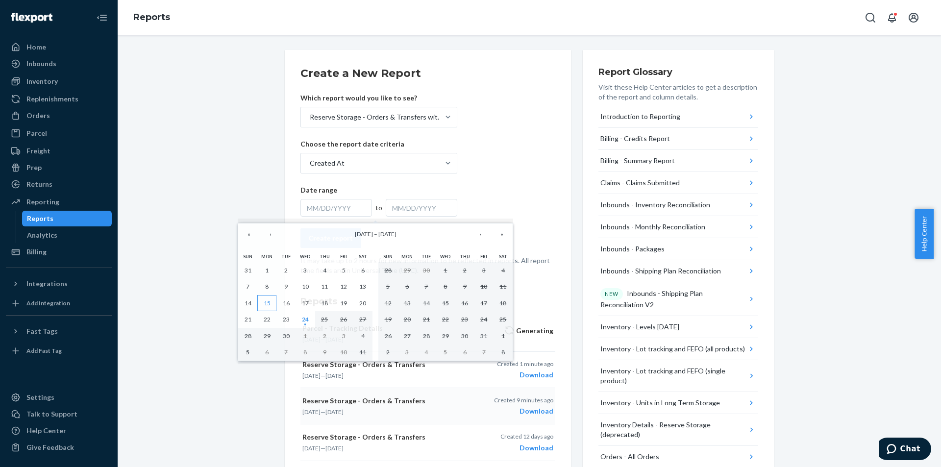
click at [267, 302] on abbr "15" at bounding box center [267, 302] width 7 height 7
click at [311, 320] on button "24" at bounding box center [305, 319] width 19 height 17
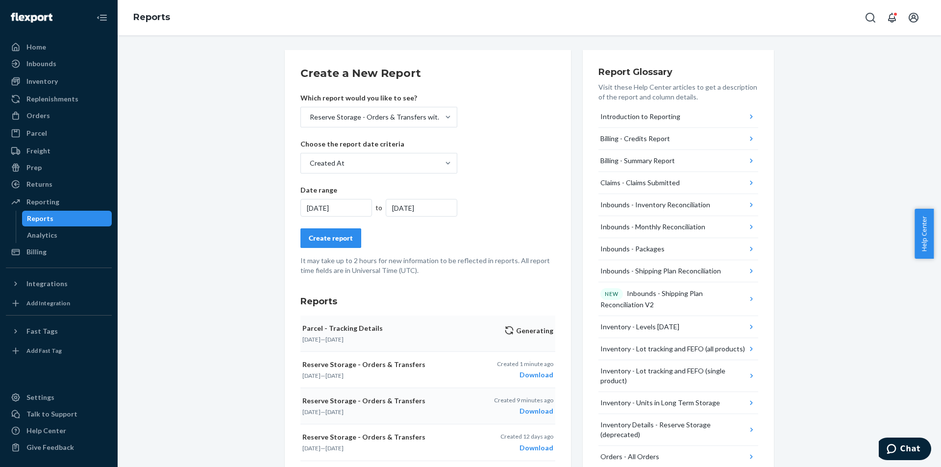
click at [334, 233] on button "Create report" at bounding box center [330, 238] width 61 height 20
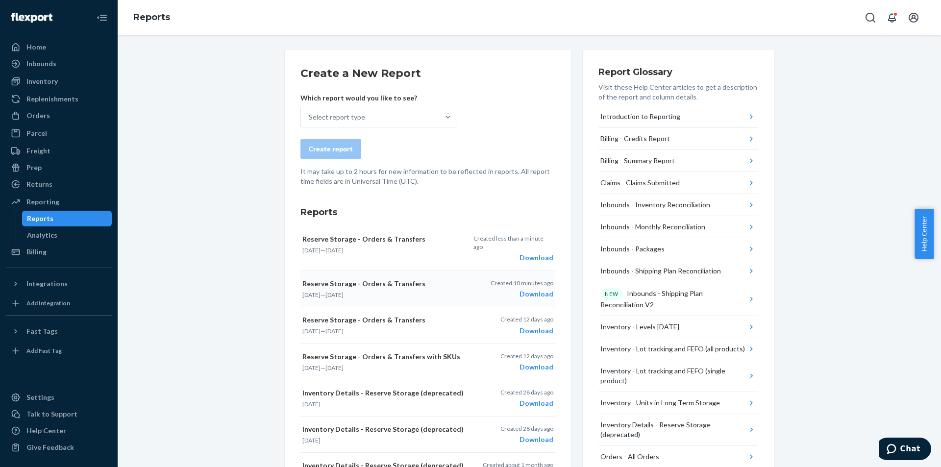
click at [537, 289] on div "Download" at bounding box center [522, 294] width 63 height 10
click at [828, 108] on div "Create a New Report Which report would you like to see? Select report type Crea…" at bounding box center [529, 424] width 809 height 749
click at [430, 196] on div "Create a New Report Which report would you like to see? Select report type Crea…" at bounding box center [427, 343] width 255 height 554
click at [428, 194] on div "Create a New Report Which report would you like to see? Select report type Crea…" at bounding box center [427, 343] width 255 height 554
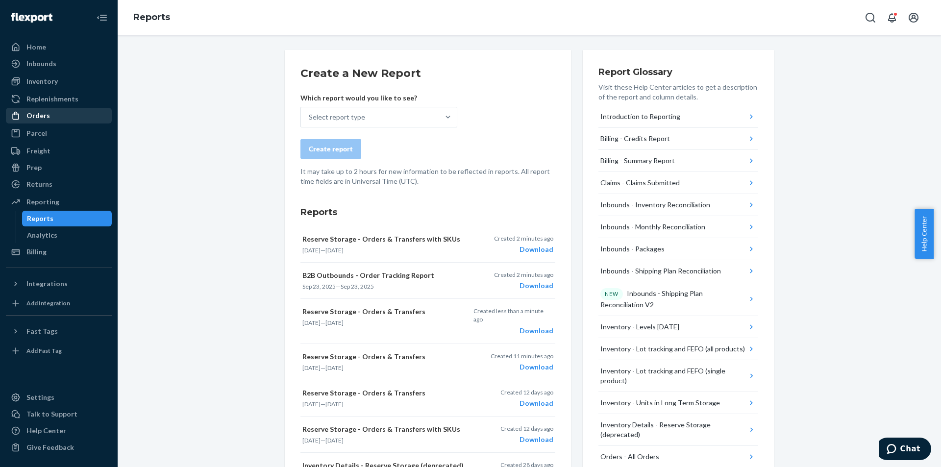
click at [42, 122] on div "Orders" at bounding box center [59, 116] width 104 height 14
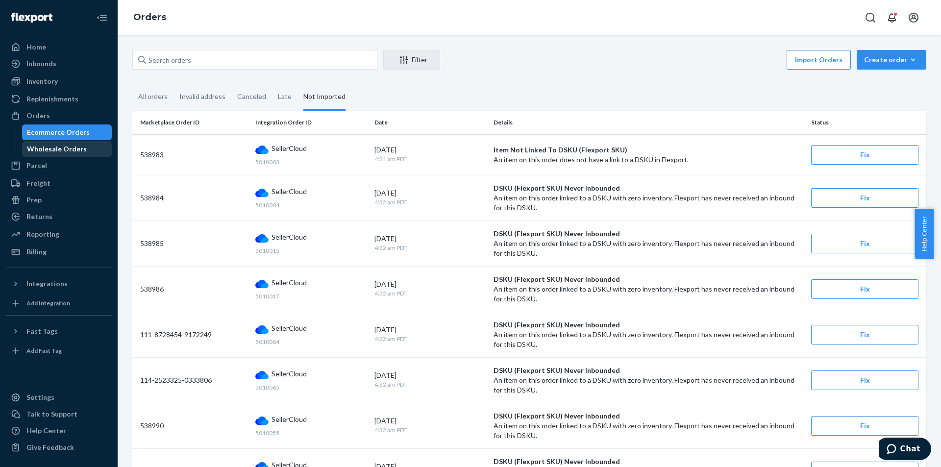
click at [68, 147] on div "Wholesale Orders" at bounding box center [57, 149] width 60 height 10
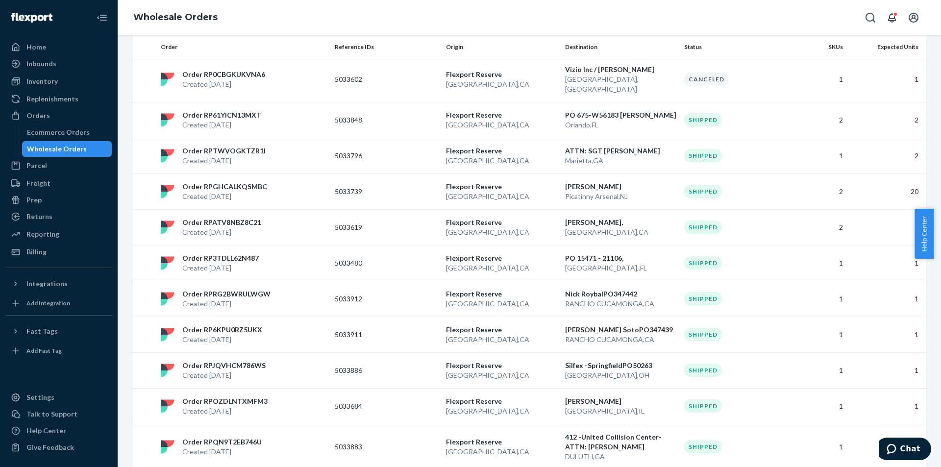
scroll to position [674, 0]
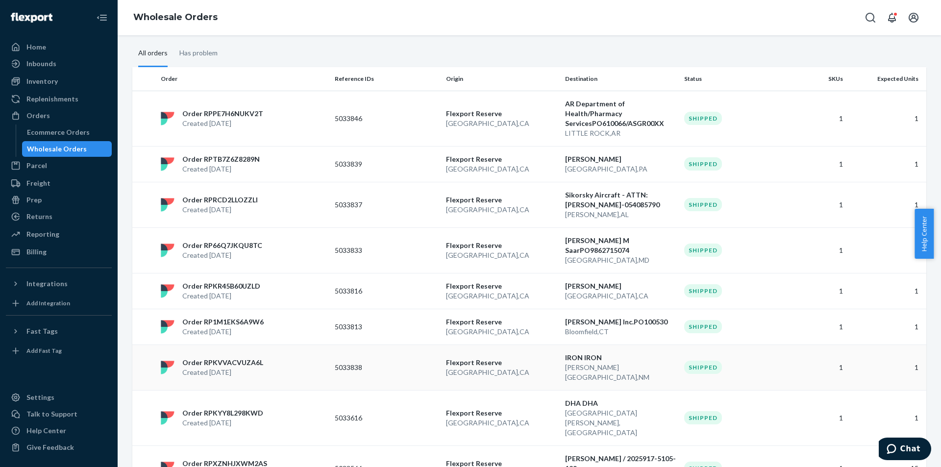
scroll to position [0, 0]
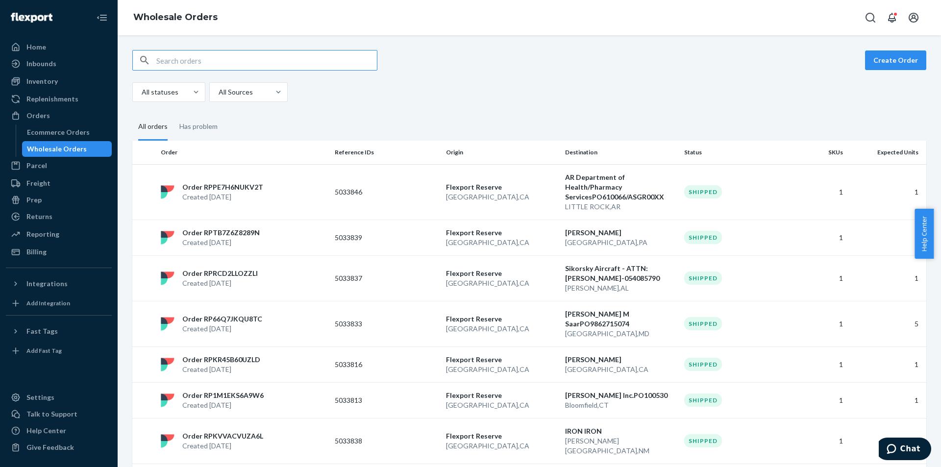
click at [236, 63] on input "text" at bounding box center [266, 60] width 221 height 20
paste input "5030096"
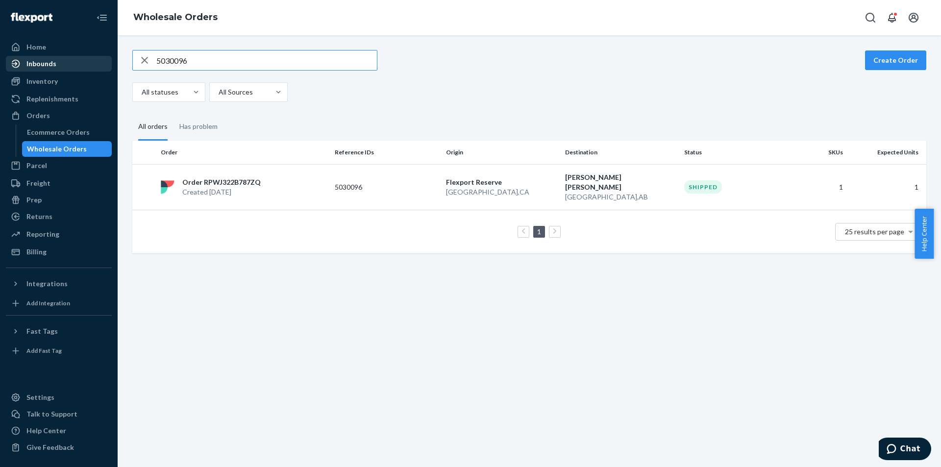
drag, startPoint x: 244, startPoint y: 57, endPoint x: 48, endPoint y: 61, distance: 196.6
click at [48, 61] on div "Home Inbounds Shipping Plans Problems Inventory Products Replenishments Orders …" at bounding box center [470, 233] width 941 height 467
paste input "5032961"
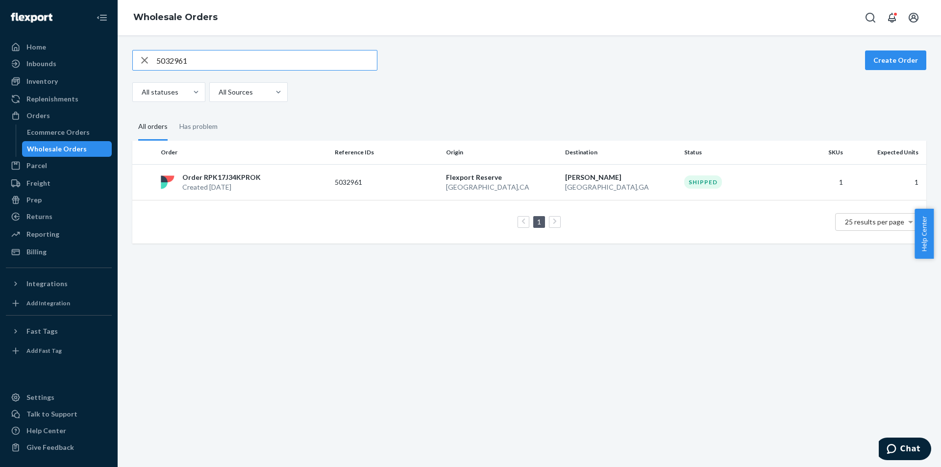
type input "5032961"
click at [142, 56] on icon "button" at bounding box center [145, 60] width 12 height 20
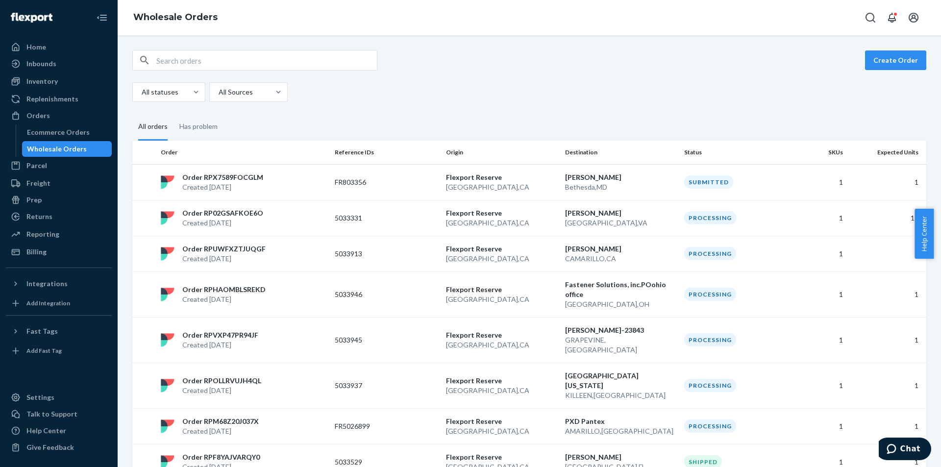
click at [49, 149] on div "Wholesale Orders" at bounding box center [57, 149] width 60 height 10
click at [711, 75] on div "Create Order All statuses All Sources" at bounding box center [529, 76] width 794 height 52
